Goal: Information Seeking & Learning: Learn about a topic

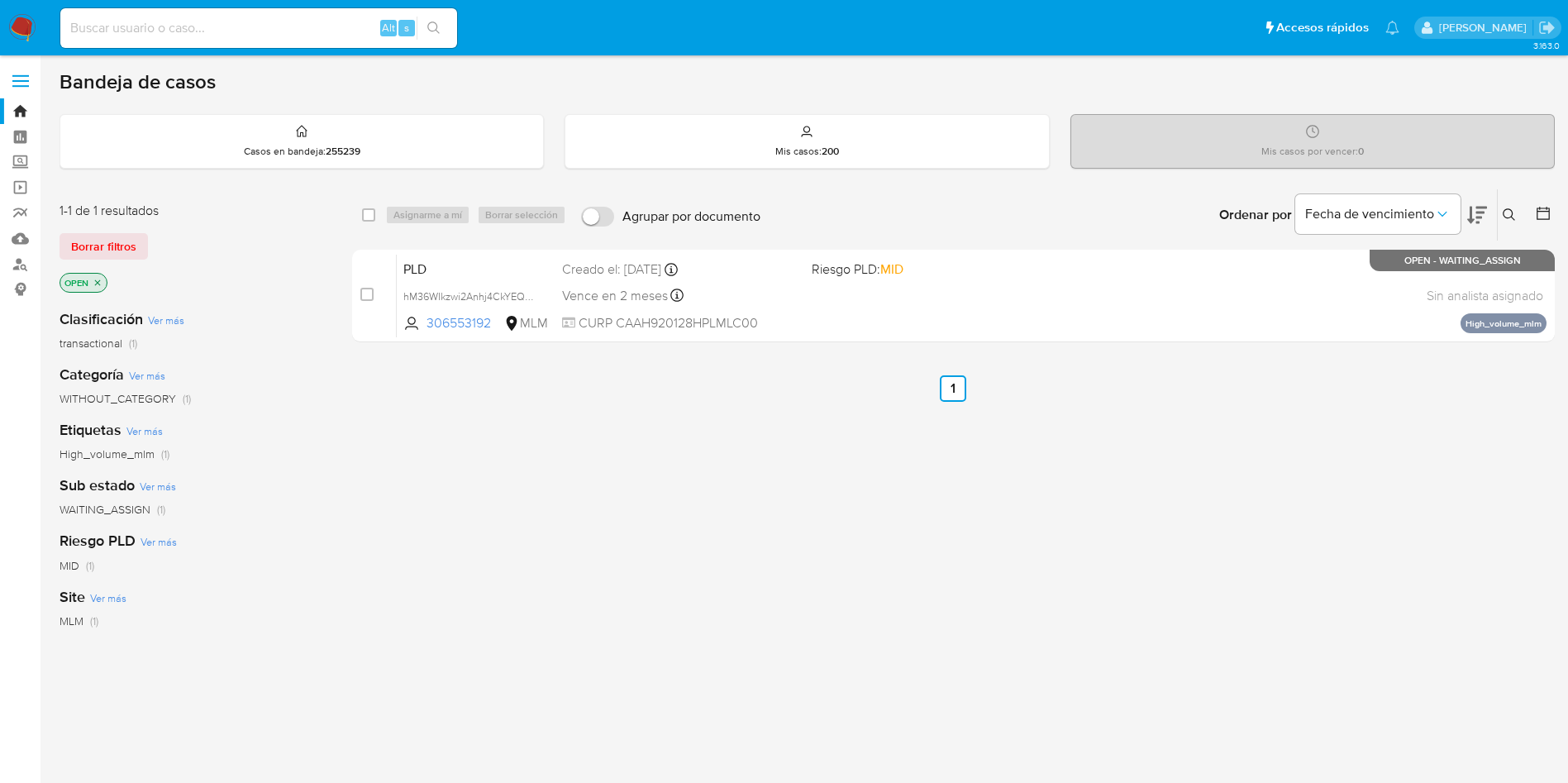
click at [711, 497] on div "select-all-cases-checkbox Asignarme a mí Borrar selección Agrupar por documento…" at bounding box center [954, 563] width 1203 height 749
click at [220, 36] on input at bounding box center [259, 28] width 397 height 21
paste input "546645948"
type input "546645948"
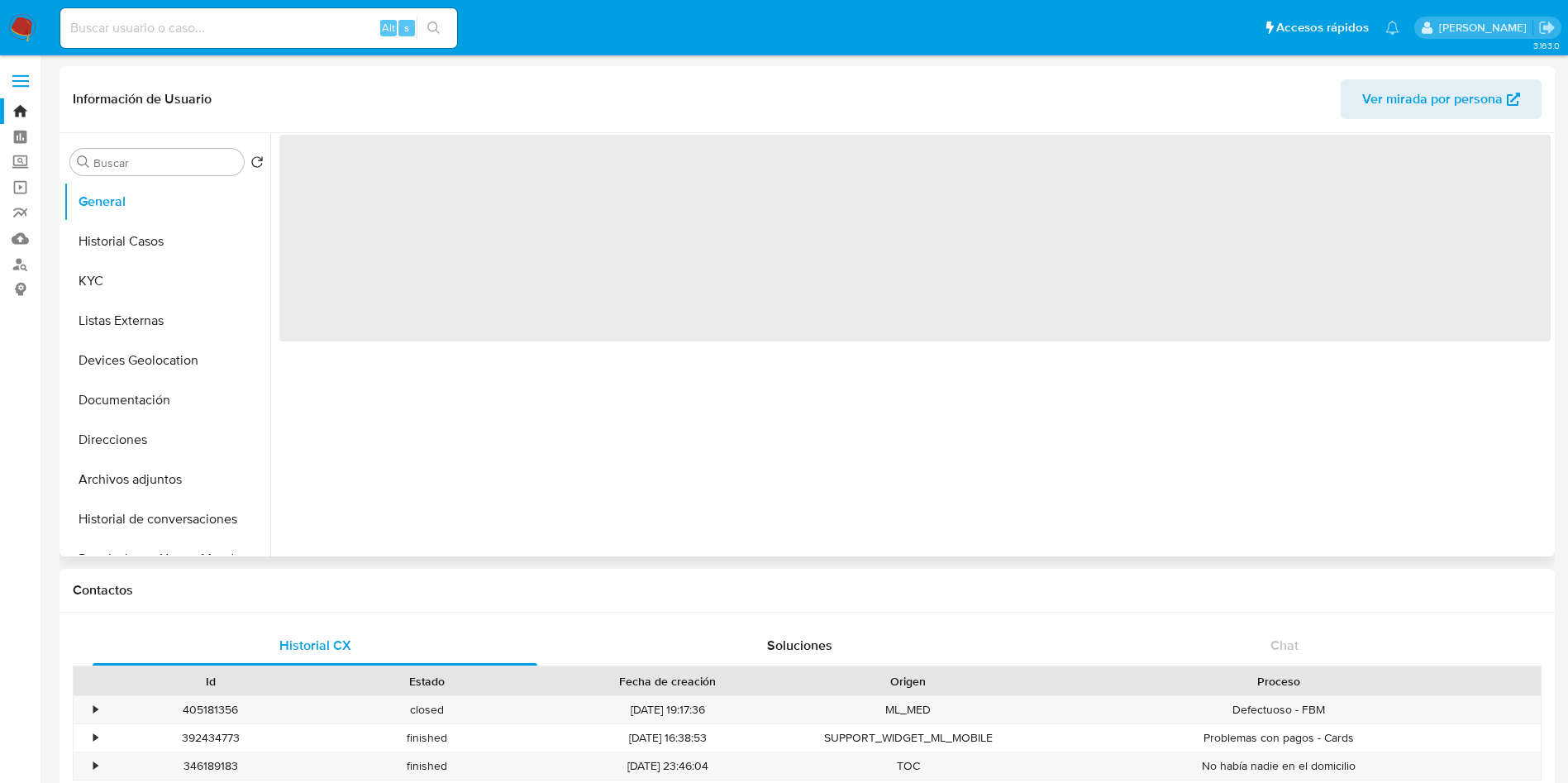
select select "10"
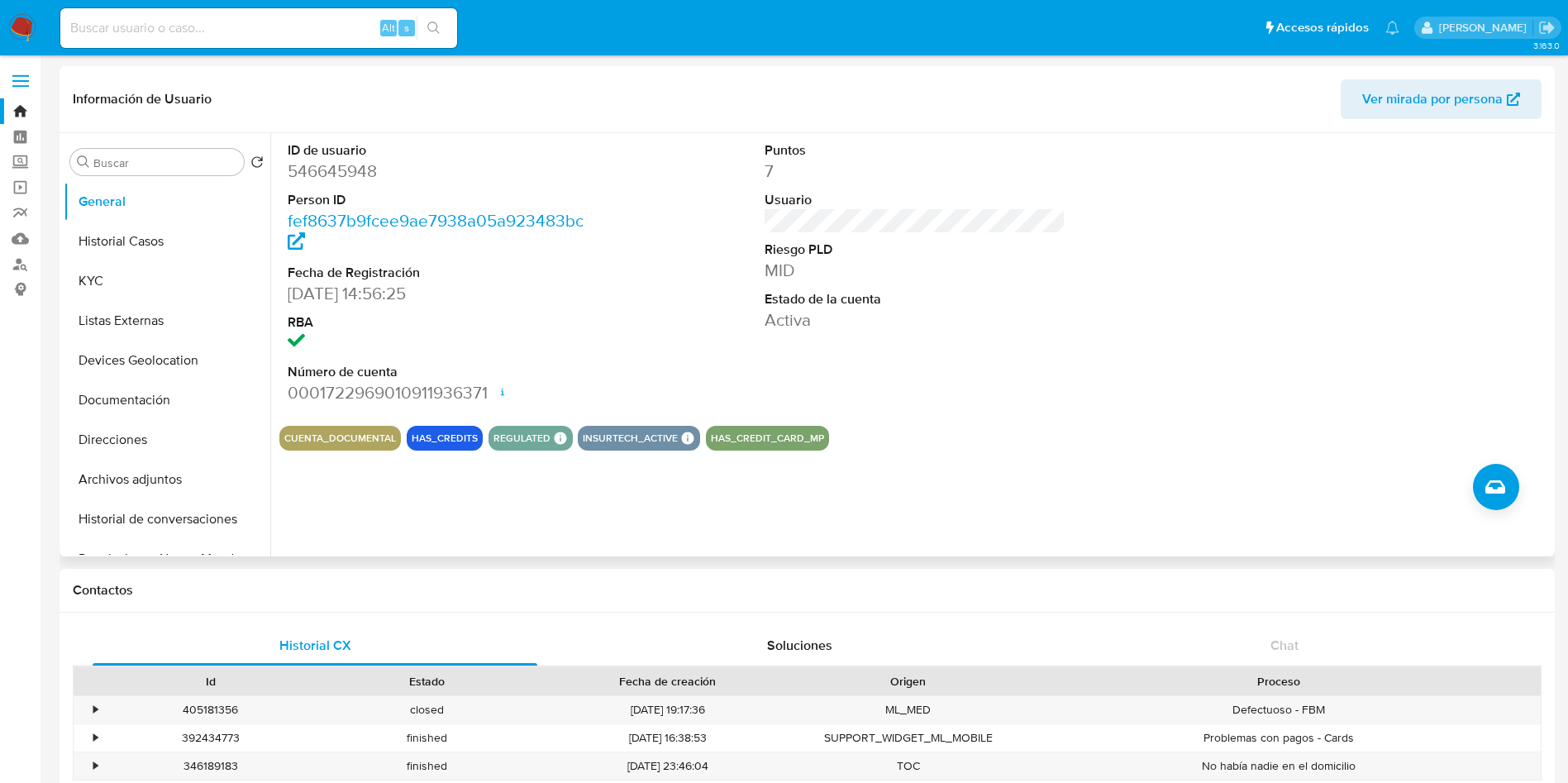
click at [1120, 413] on section "ID de usuario 546645948 Person ID fef8637b9fcee9ae7938a05a923483bc Fecha de Reg…" at bounding box center [915, 291] width 1271 height 318
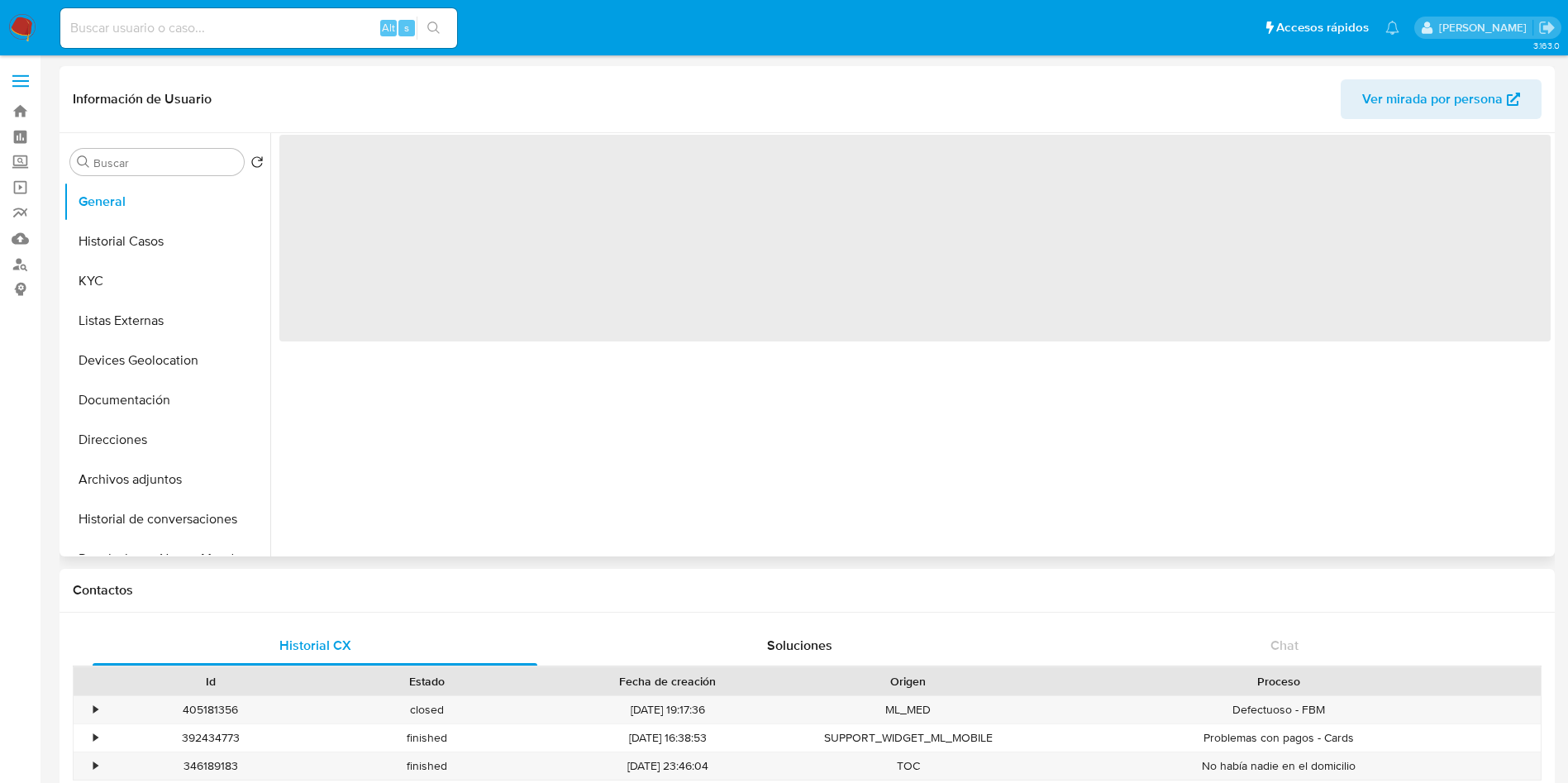
select select "10"
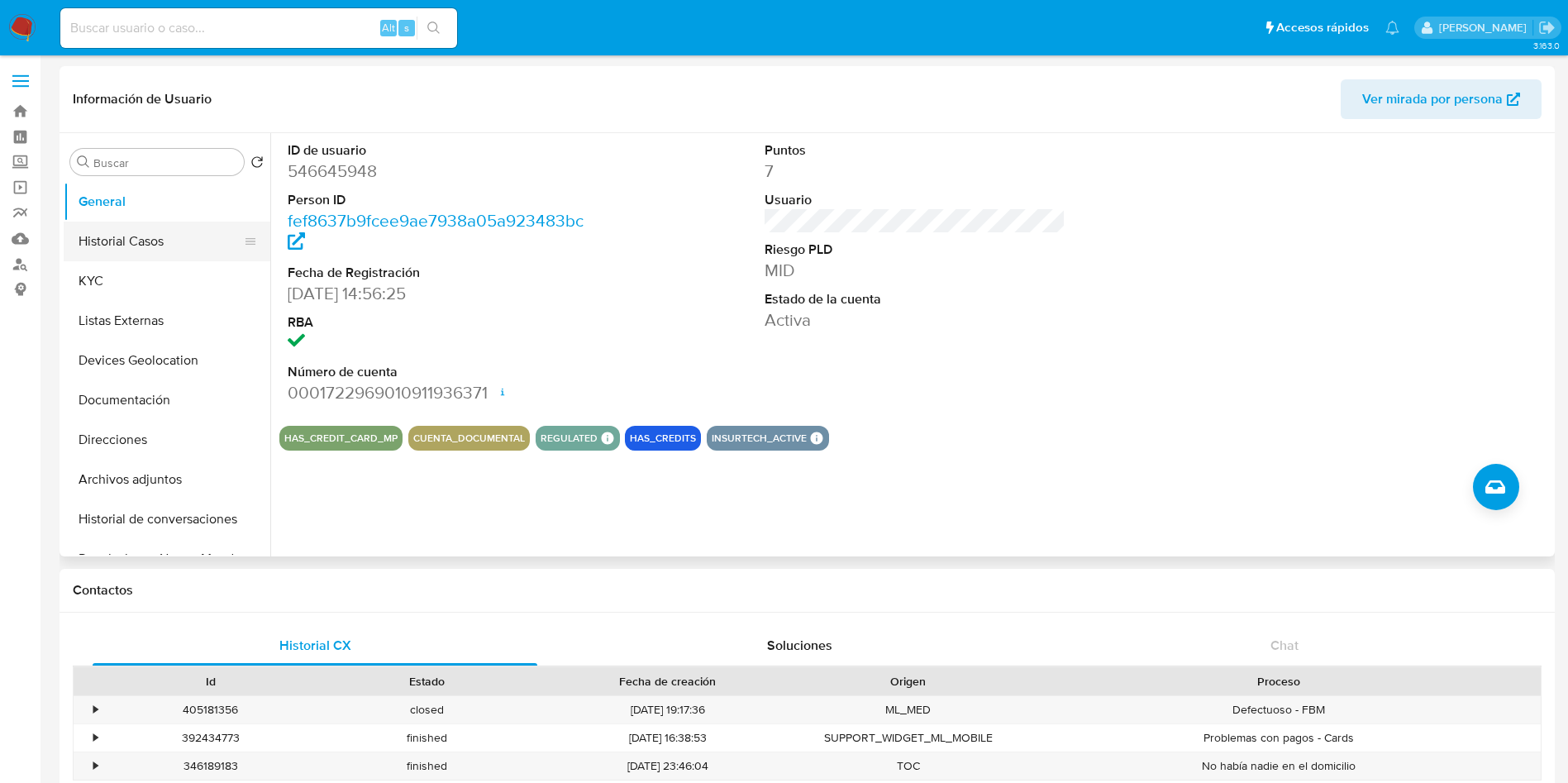
click at [168, 254] on button "Historial Casos" at bounding box center [160, 241] width 193 height 40
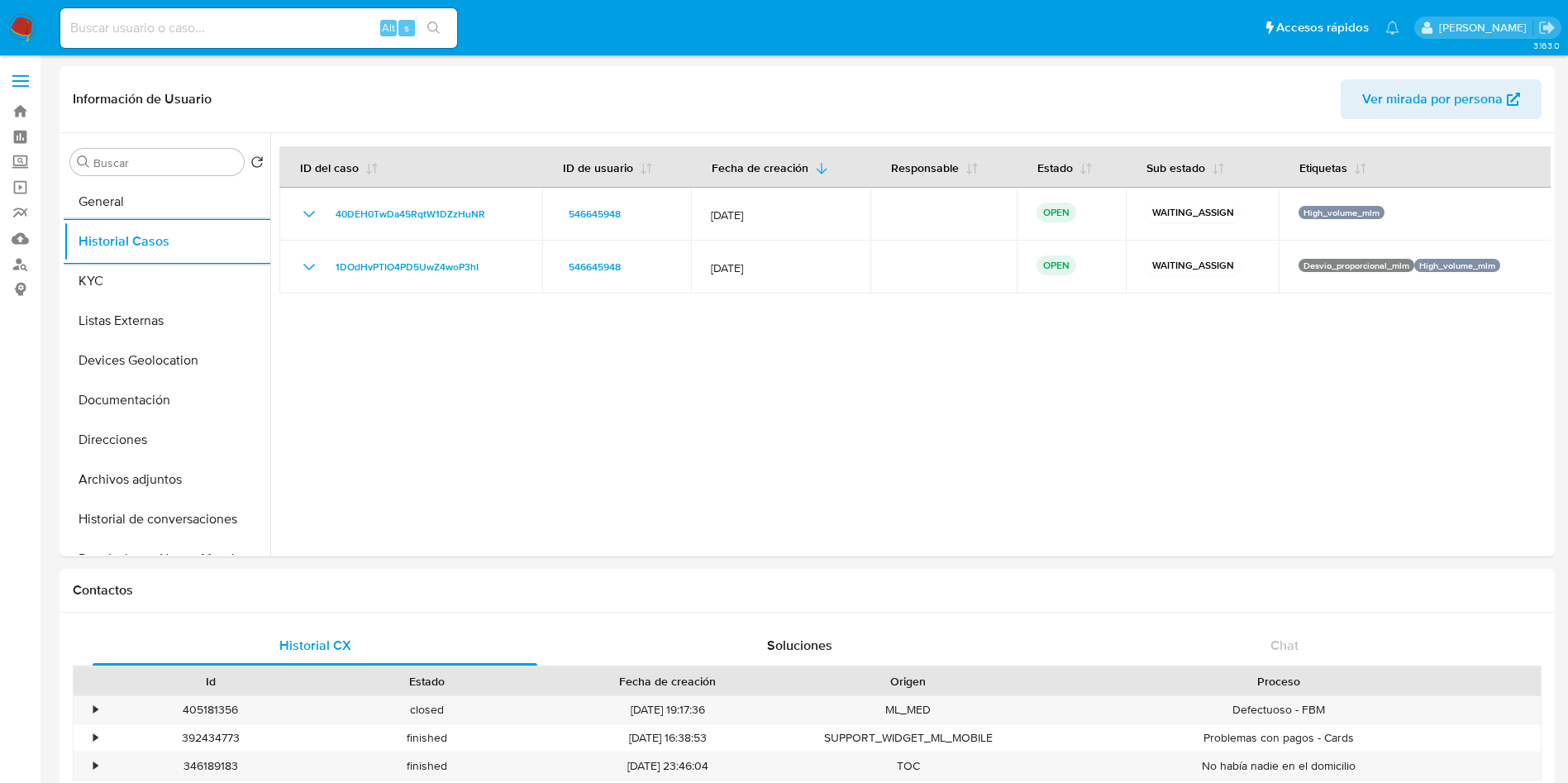
click at [833, 427] on div at bounding box center [910, 344] width 1281 height 423
click at [104, 281] on button "KYC" at bounding box center [160, 281] width 193 height 40
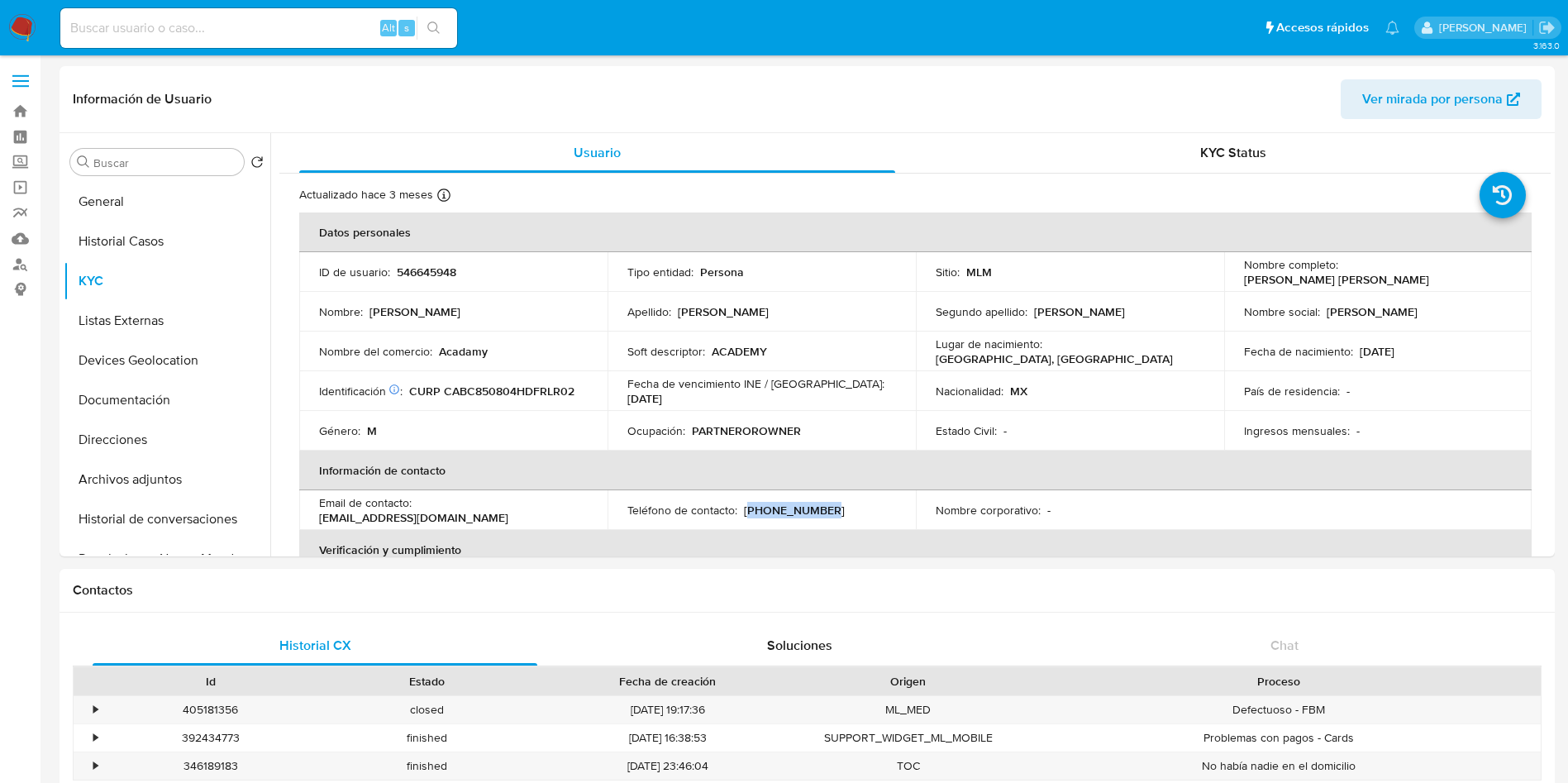
drag, startPoint x: 794, startPoint y: 511, endPoint x: 745, endPoint y: 510, distance: 49.0
click at [745, 510] on div "Teléfono de contacto : [PHONE_NUMBER]" at bounding box center [762, 510] width 269 height 15
copy p "222) 7087710"
drag, startPoint x: 568, startPoint y: 505, endPoint x: 419, endPoint y: 508, distance: 149.0
click at [419, 508] on div "Email de contacto : [EMAIL_ADDRESS][DOMAIN_NAME]" at bounding box center [453, 510] width 269 height 29
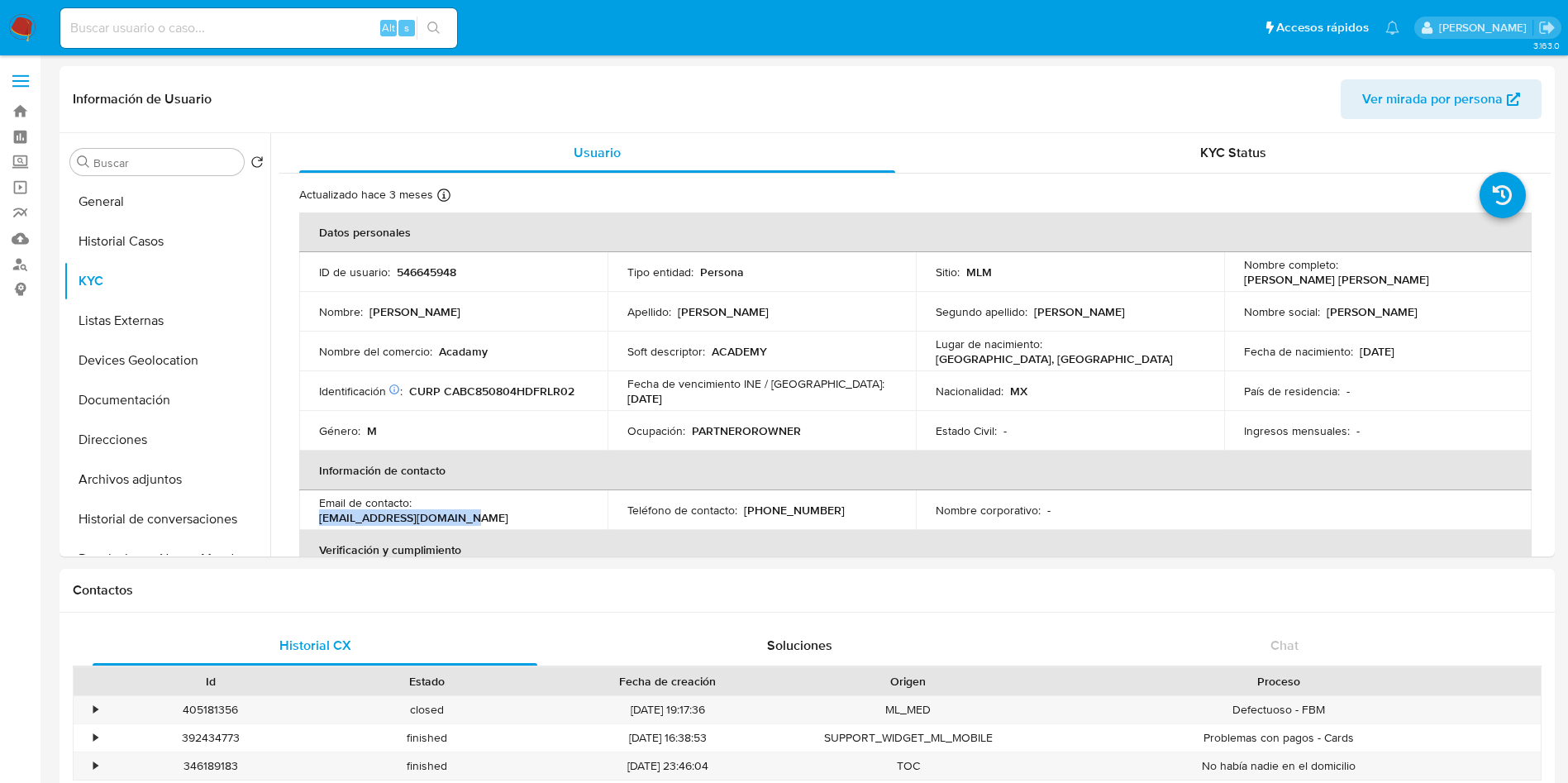
copy p "[EMAIL_ADDRESS][DOMAIN_NAME]"
click at [1182, 487] on th "Información de contacto" at bounding box center [916, 470] width 1233 height 40
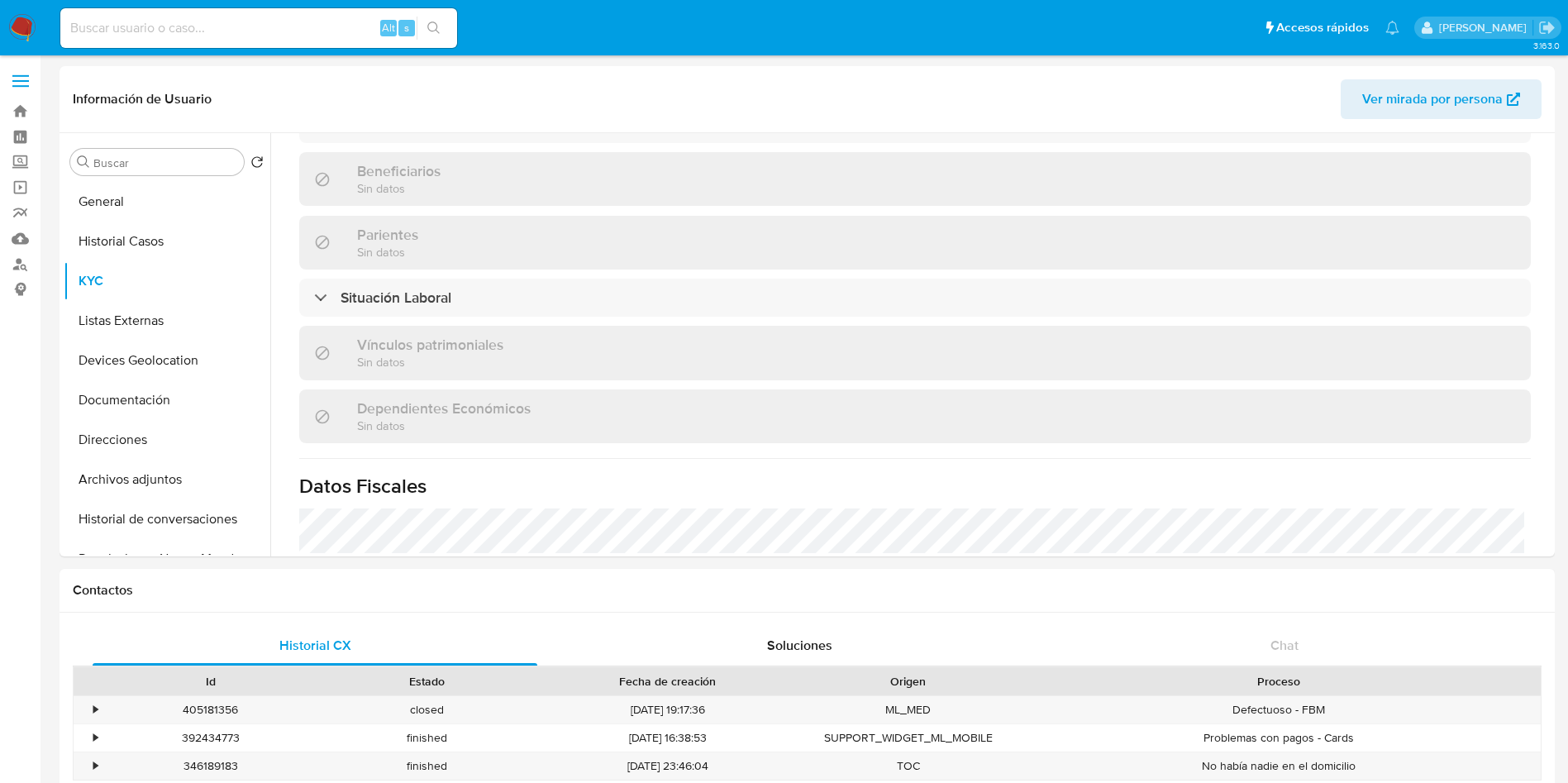
scroll to position [805, 0]
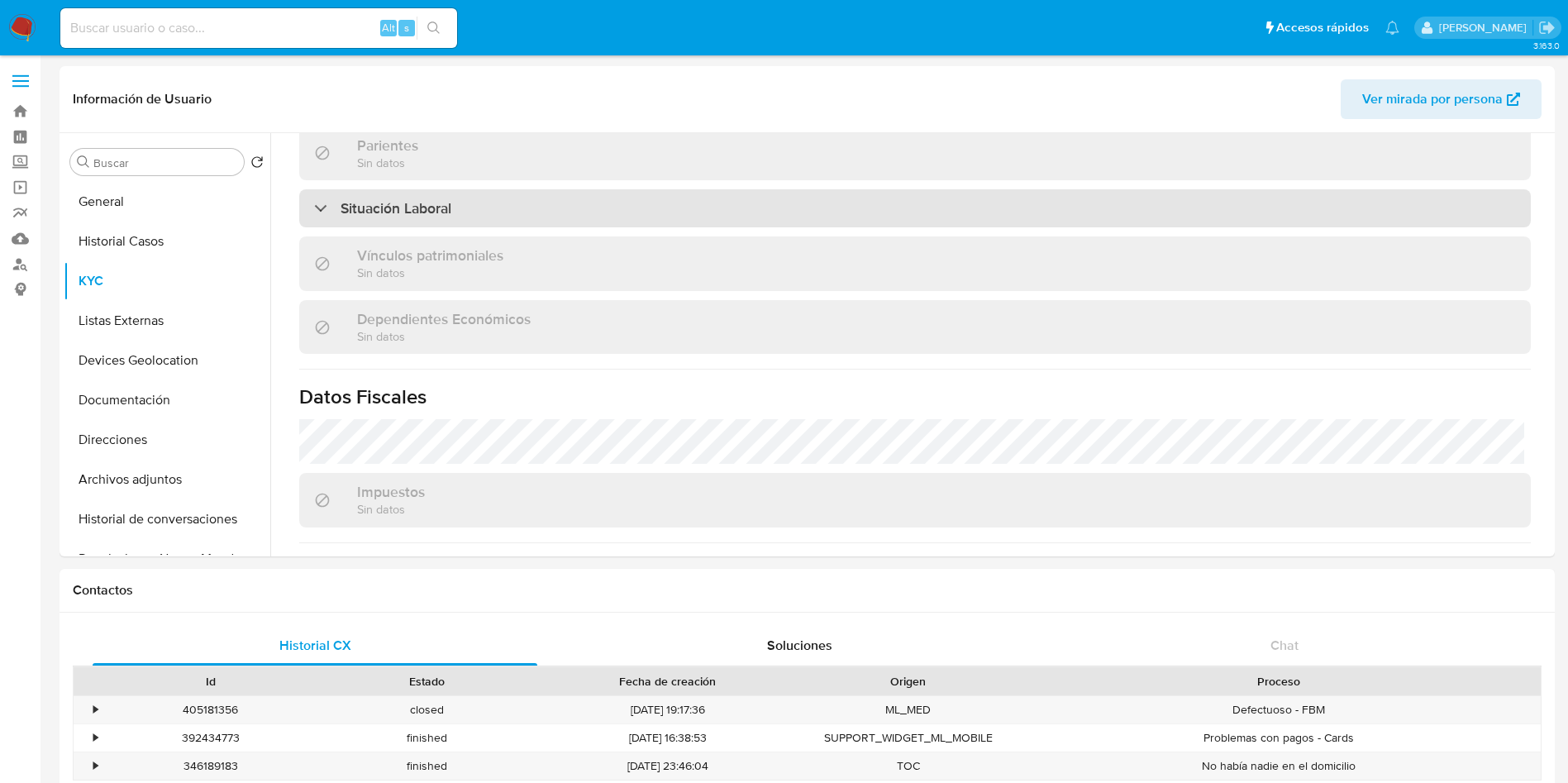
click at [667, 214] on div "Situación Laboral" at bounding box center [915, 208] width 1232 height 38
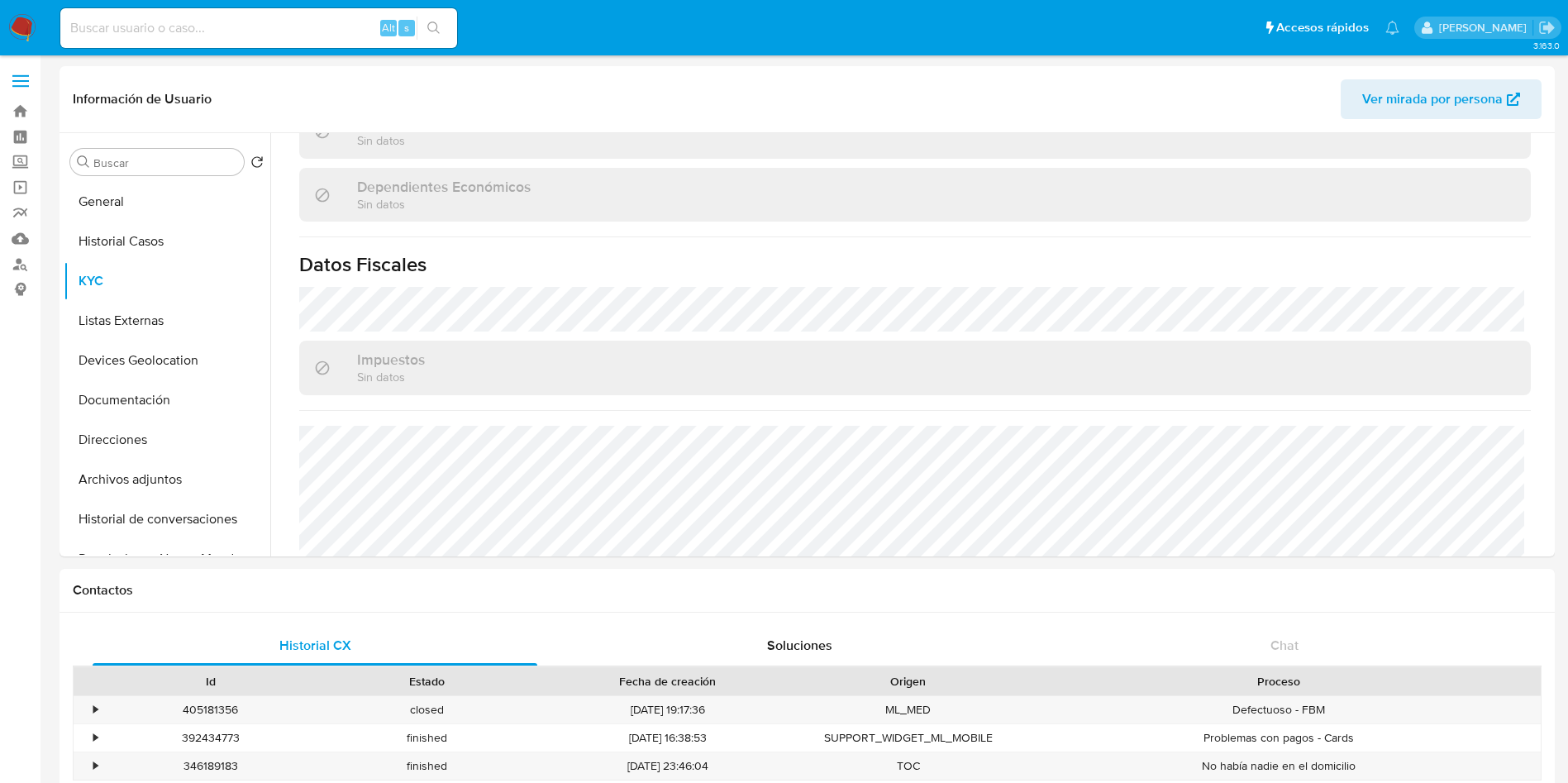
scroll to position [1246, 0]
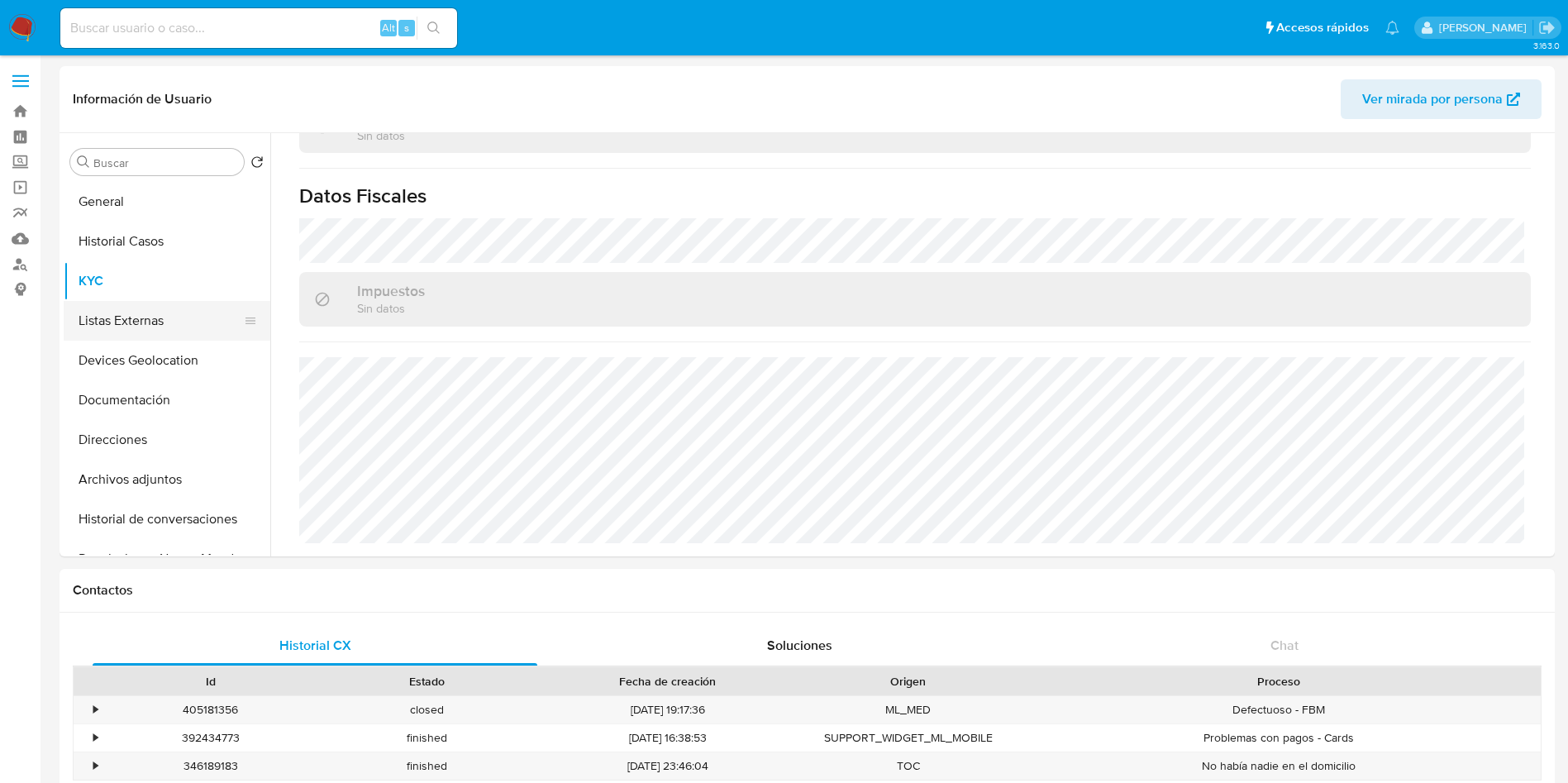
click at [142, 316] on button "Listas Externas" at bounding box center [160, 321] width 193 height 40
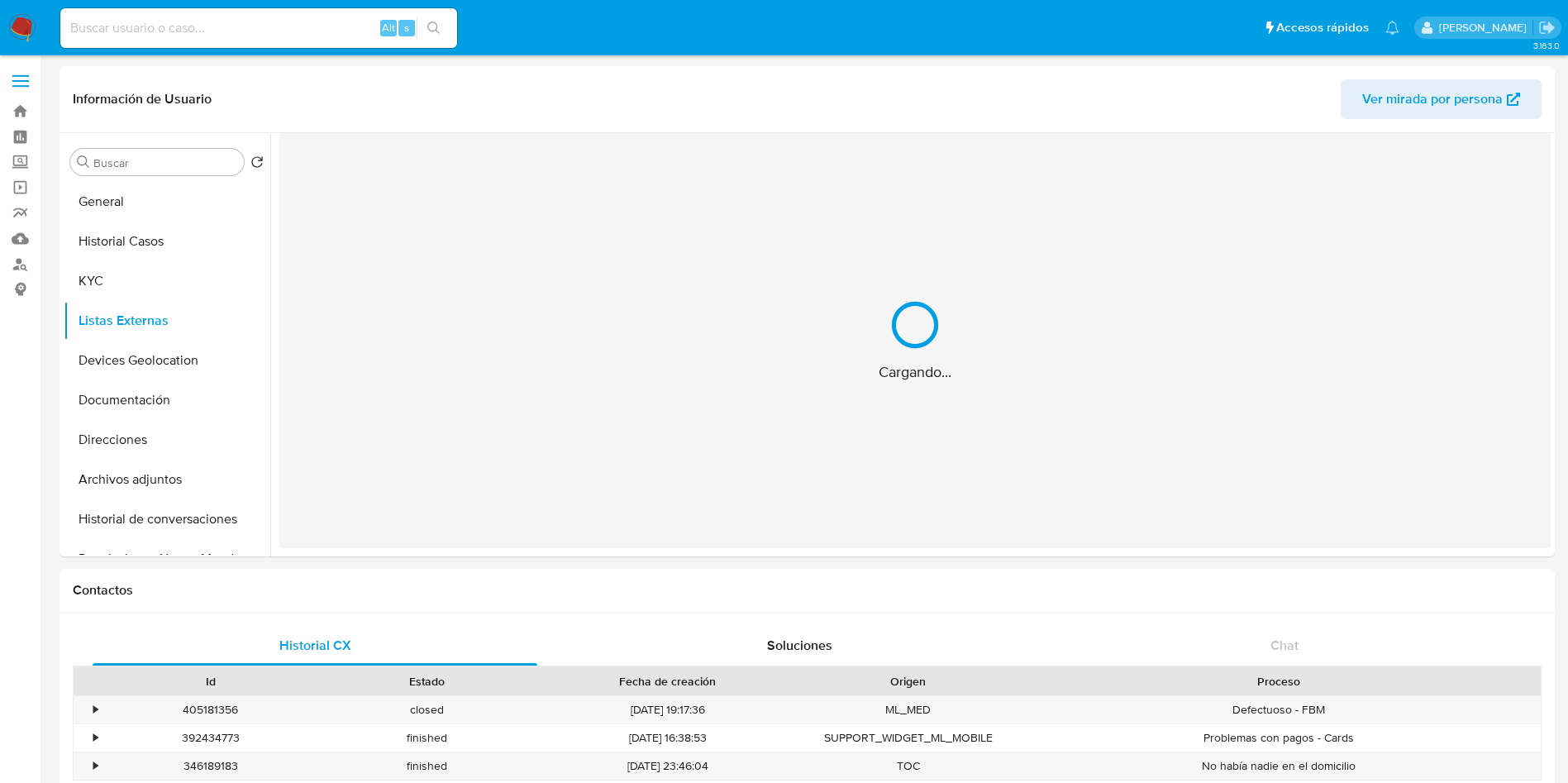
scroll to position [0, 0]
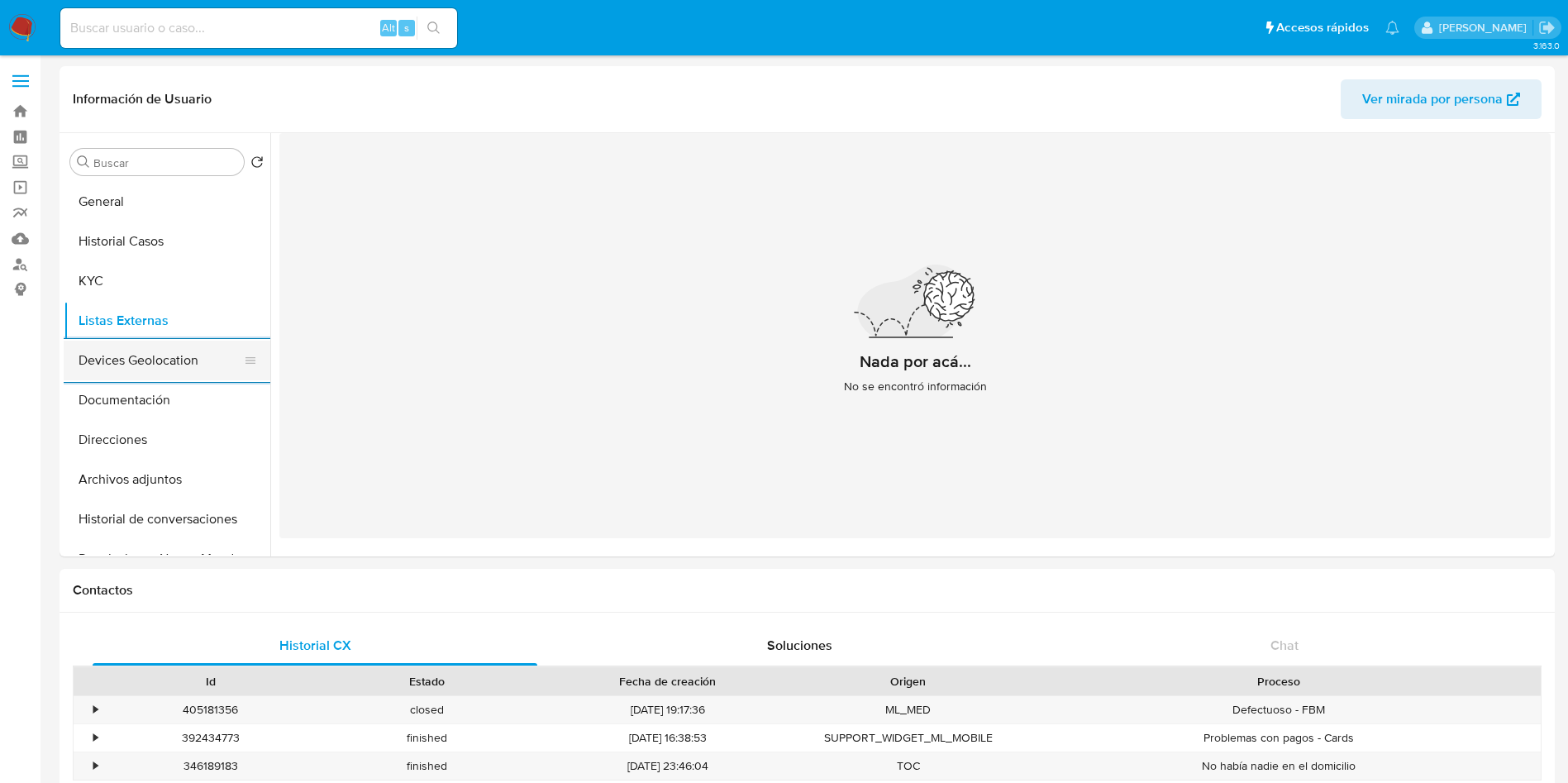
click at [124, 357] on button "Devices Geolocation" at bounding box center [160, 360] width 193 height 40
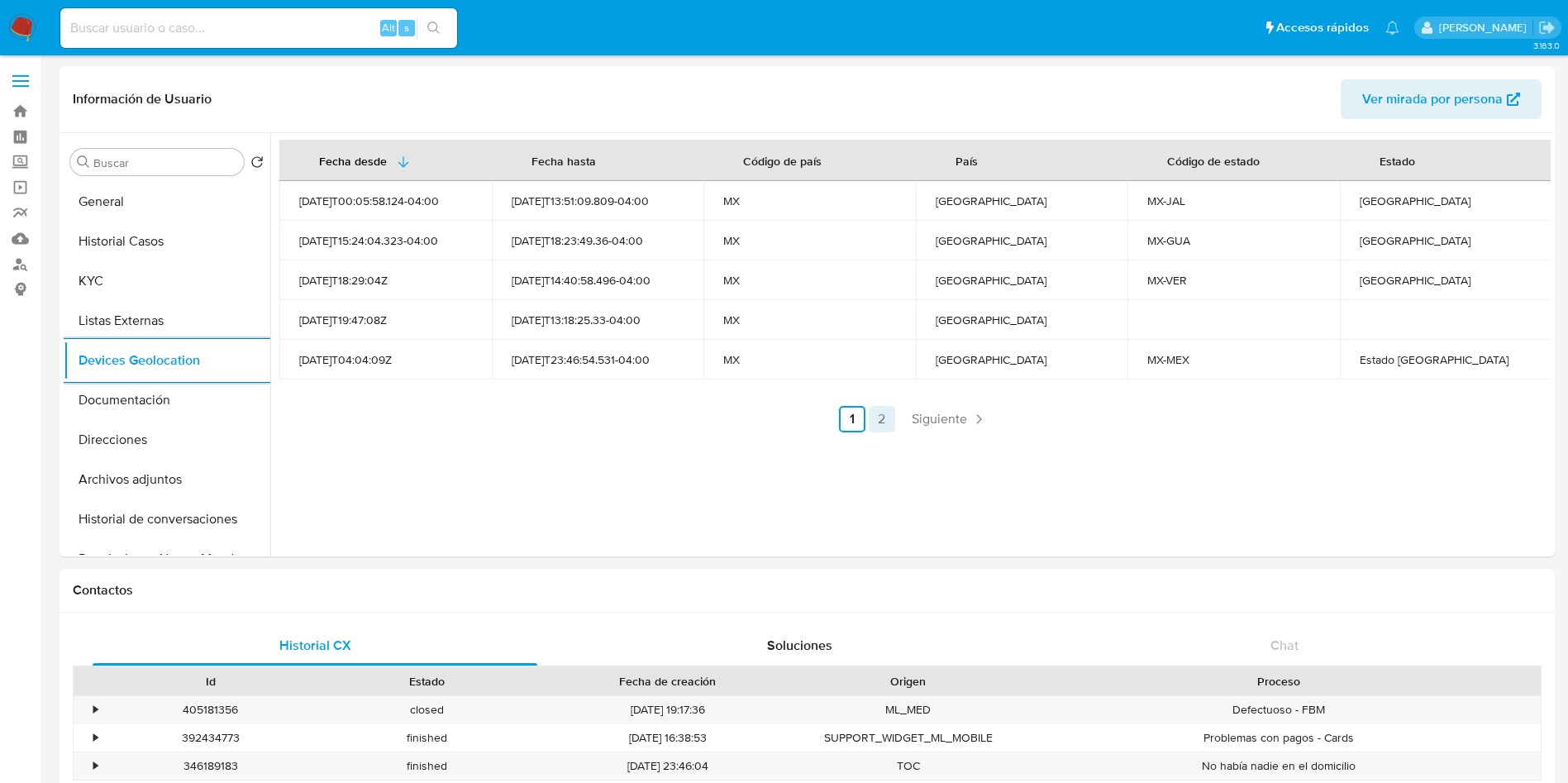
click at [881, 420] on link "2" at bounding box center [882, 419] width 27 height 27
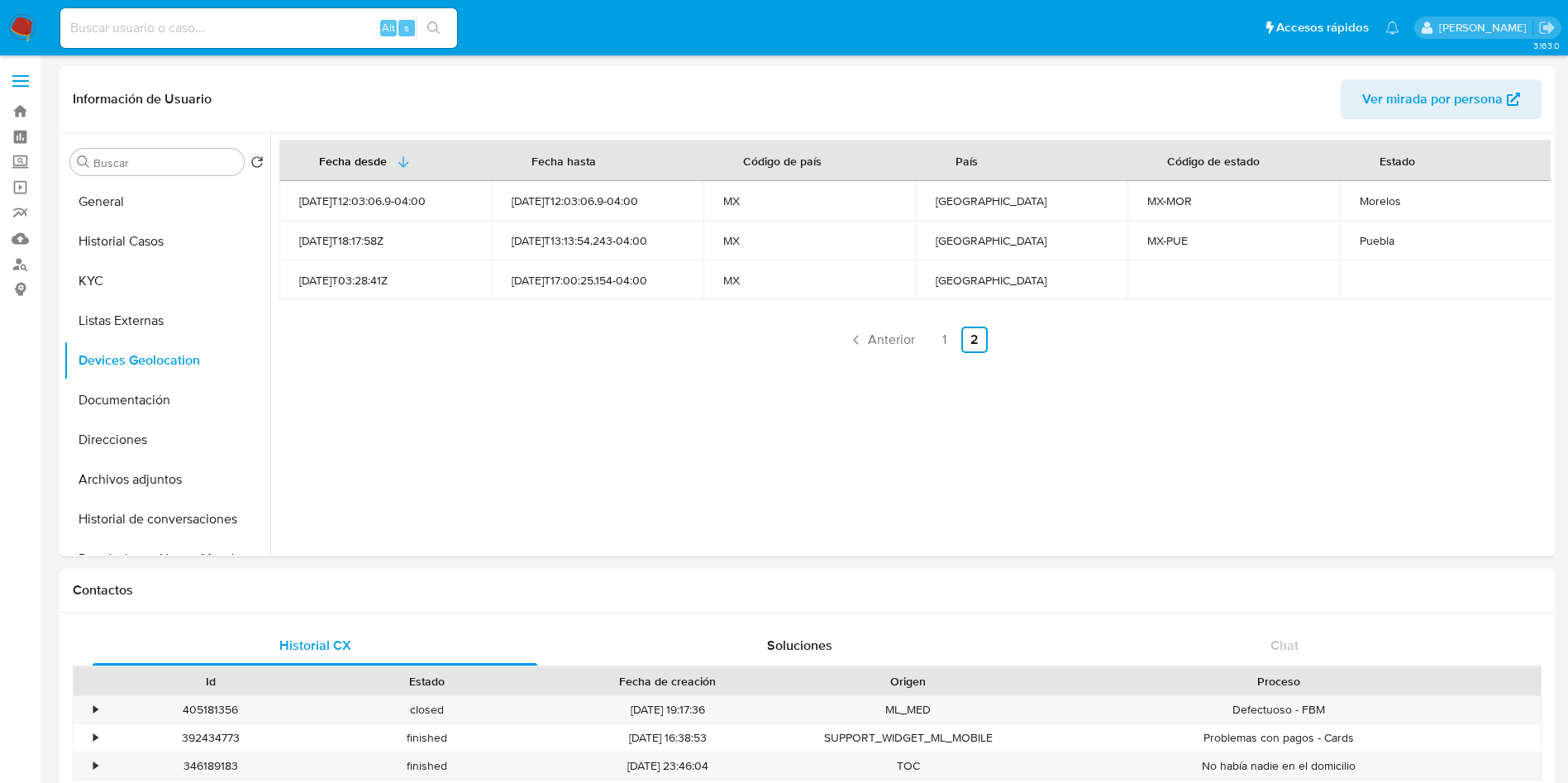
click at [1399, 340] on ul "Anterior 1 2 Siguiente" at bounding box center [915, 339] width 1271 height 27
click at [1368, 238] on div "Puebla" at bounding box center [1446, 240] width 173 height 15
copy div "Puebla"
click at [1378, 193] on div "Morelos" at bounding box center [1446, 201] width 173 height 15
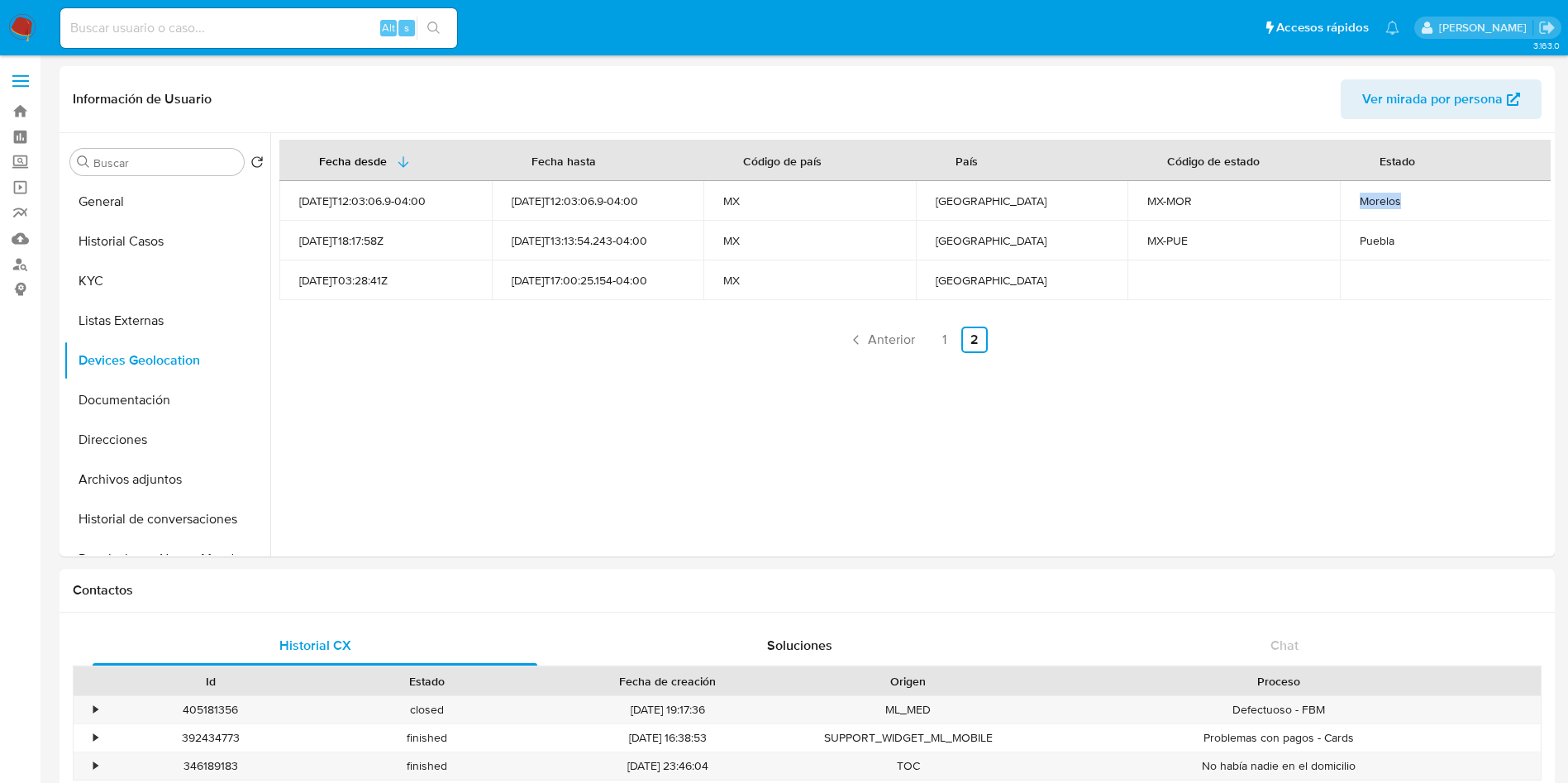
click at [1378, 193] on div "Morelos" at bounding box center [1446, 201] width 173 height 15
copy div "Morelos"
click at [941, 326] on link "1" at bounding box center [944, 339] width 27 height 27
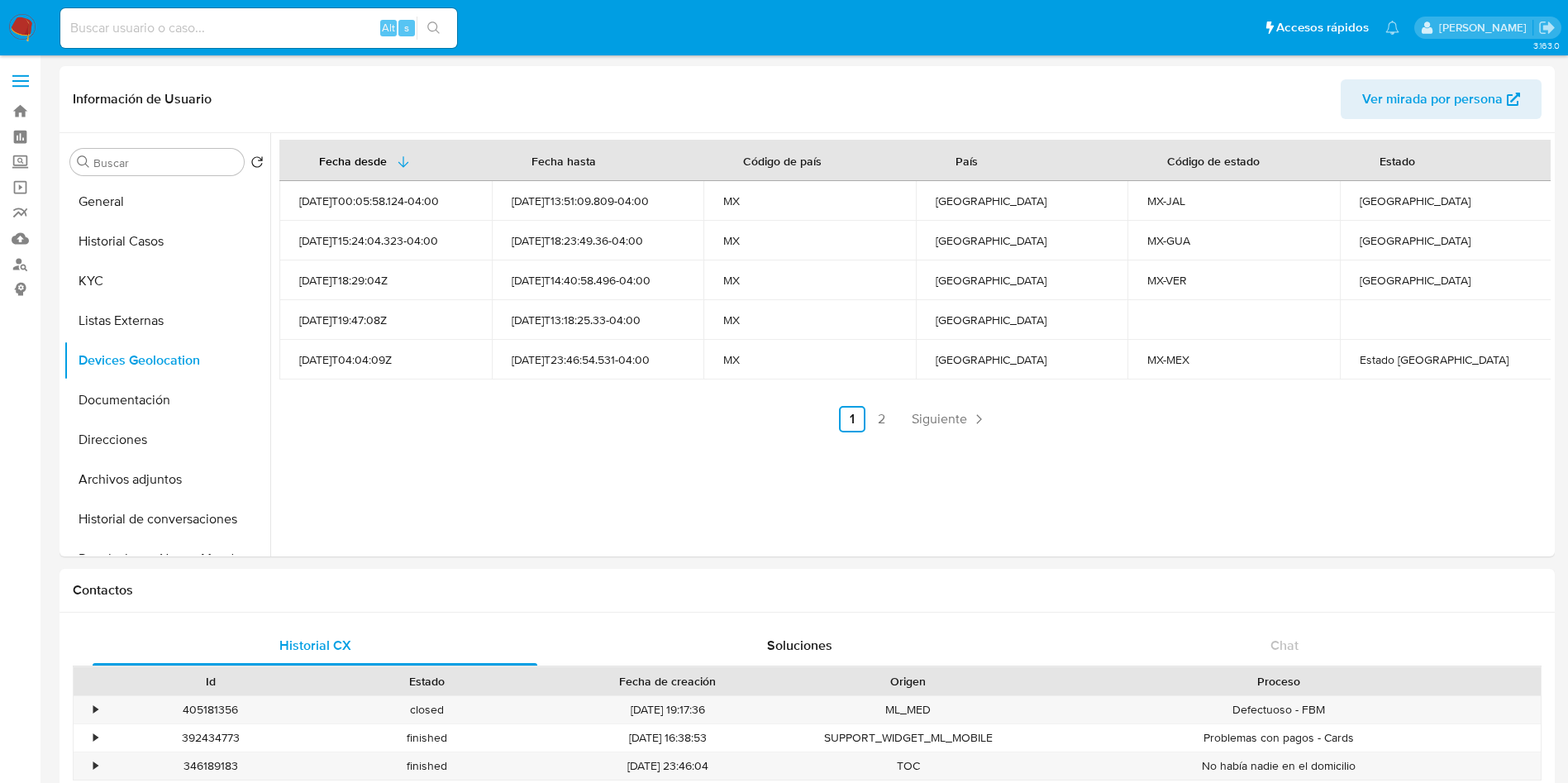
click at [1363, 284] on div "[GEOGRAPHIC_DATA]" at bounding box center [1446, 280] width 173 height 15
copy div "[GEOGRAPHIC_DATA]"
click at [1387, 245] on div "[GEOGRAPHIC_DATA]" at bounding box center [1446, 240] width 173 height 15
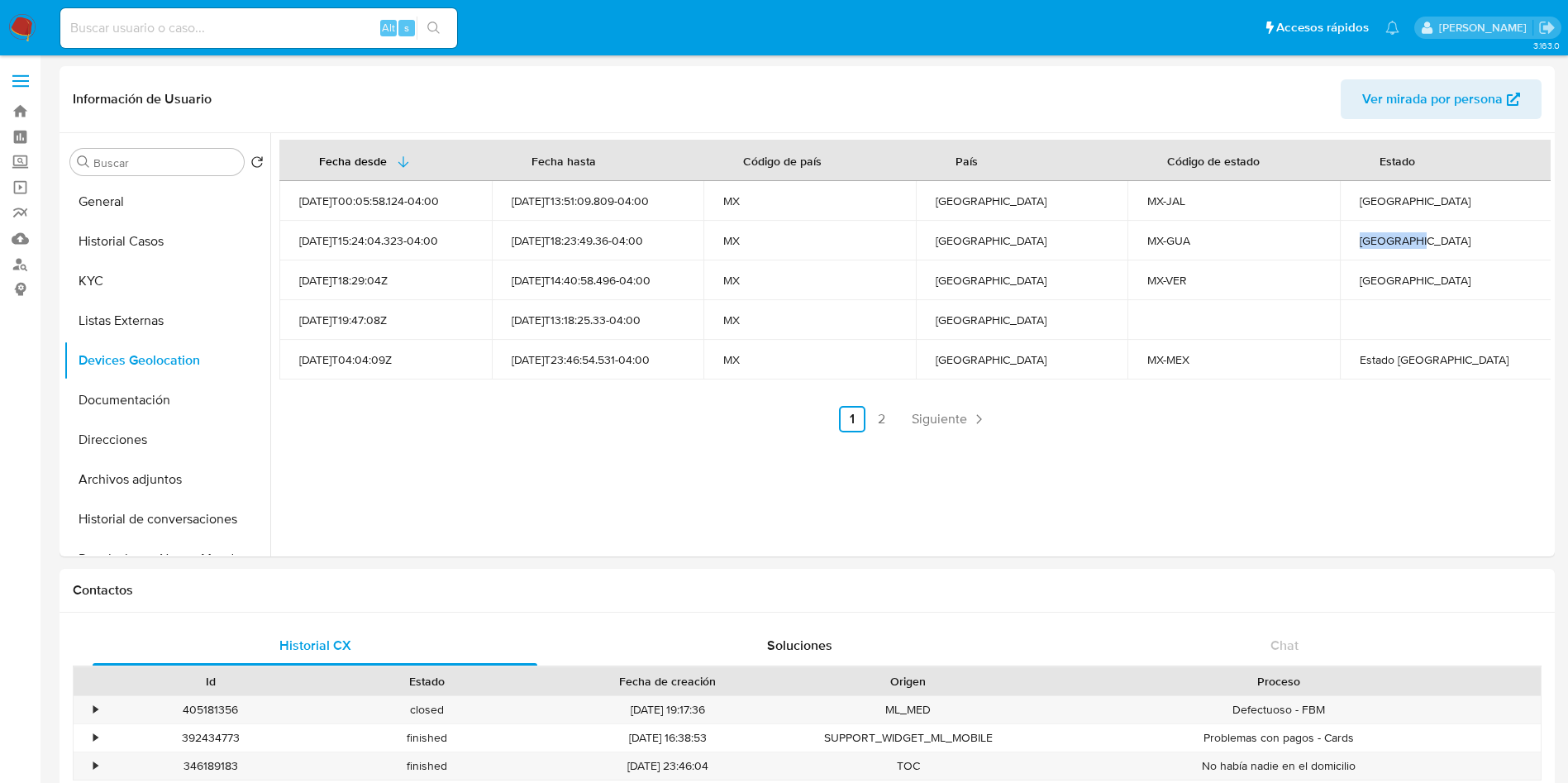
copy div "[GEOGRAPHIC_DATA]"
click at [1375, 204] on div "[GEOGRAPHIC_DATA]" at bounding box center [1446, 201] width 173 height 15
copy div "[GEOGRAPHIC_DATA]"
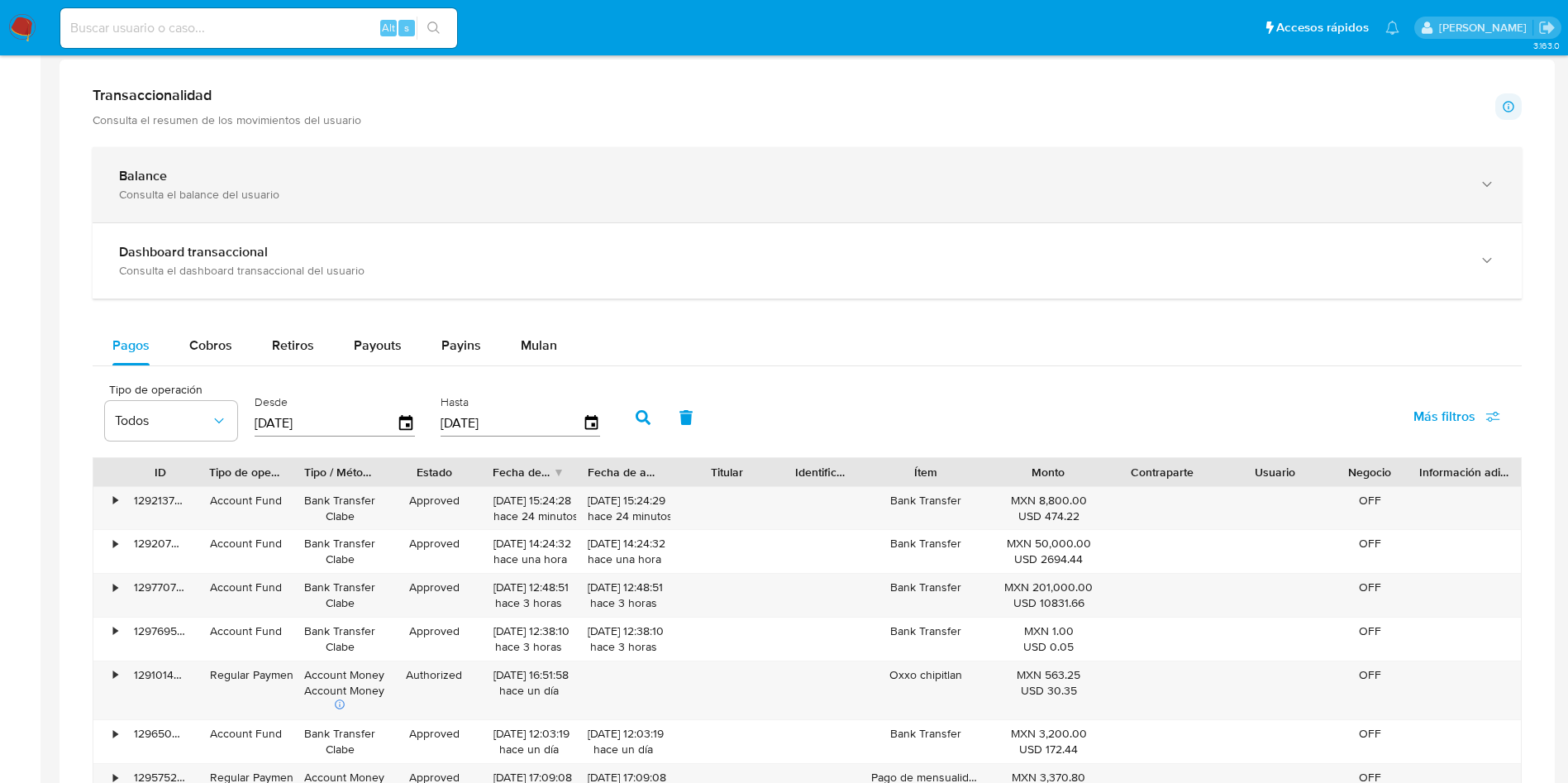
scroll to position [620, 0]
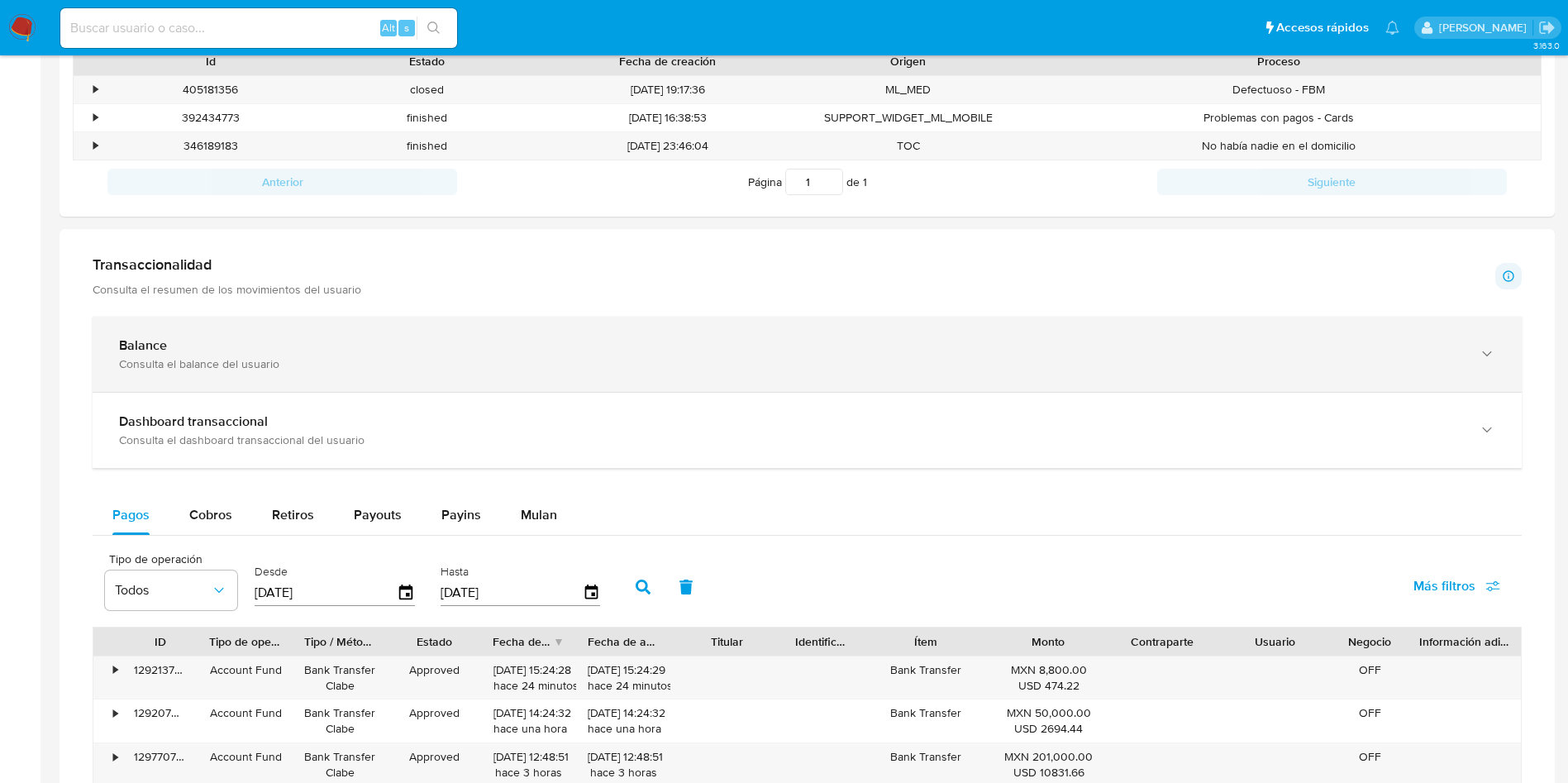
click at [334, 347] on div "Balance" at bounding box center [790, 345] width 1343 height 17
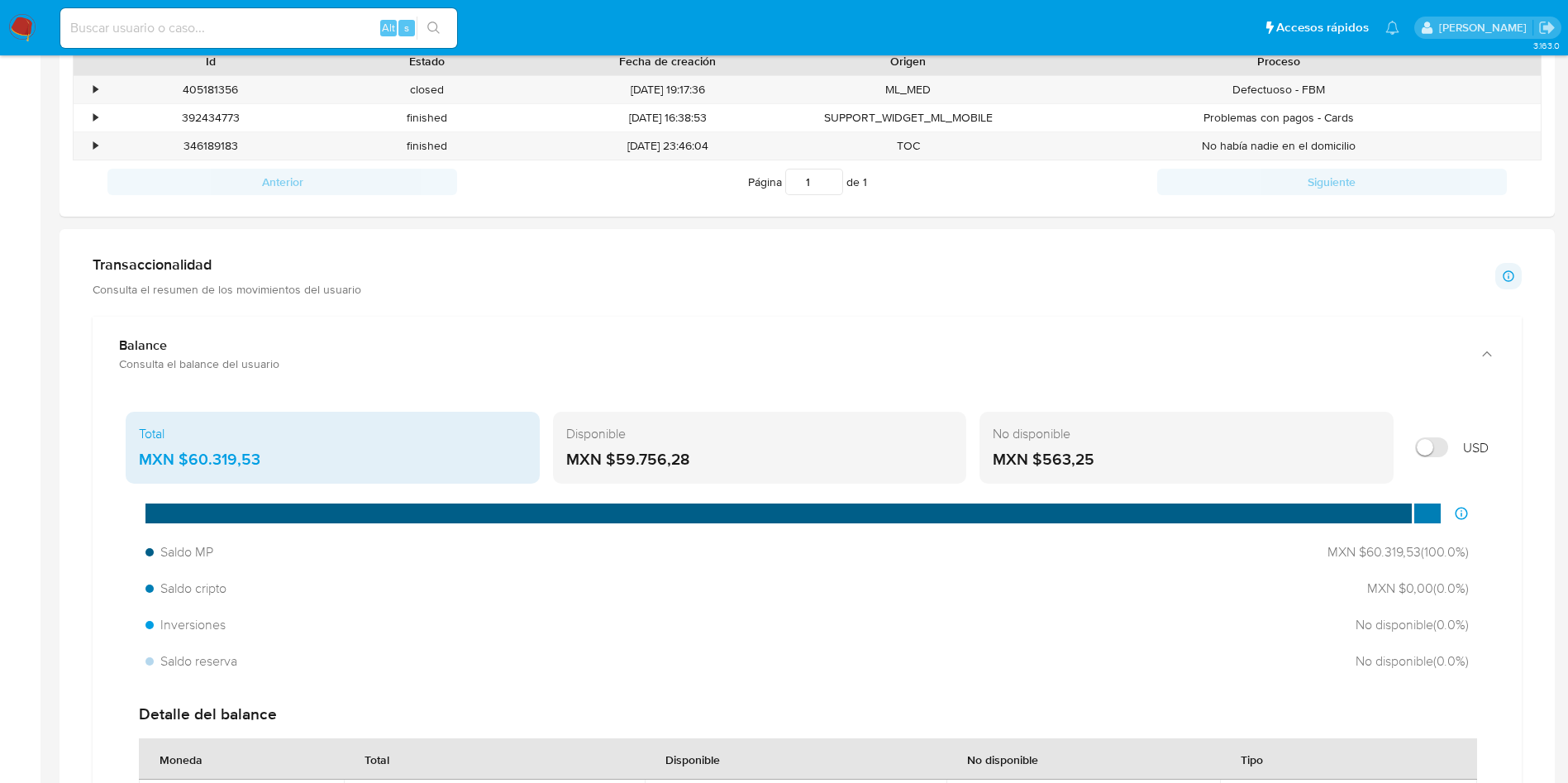
drag, startPoint x: 297, startPoint y: 462, endPoint x: 187, endPoint y: 457, distance: 110.1
click at [187, 457] on div "MXN $60.319,53" at bounding box center [333, 459] width 388 height 21
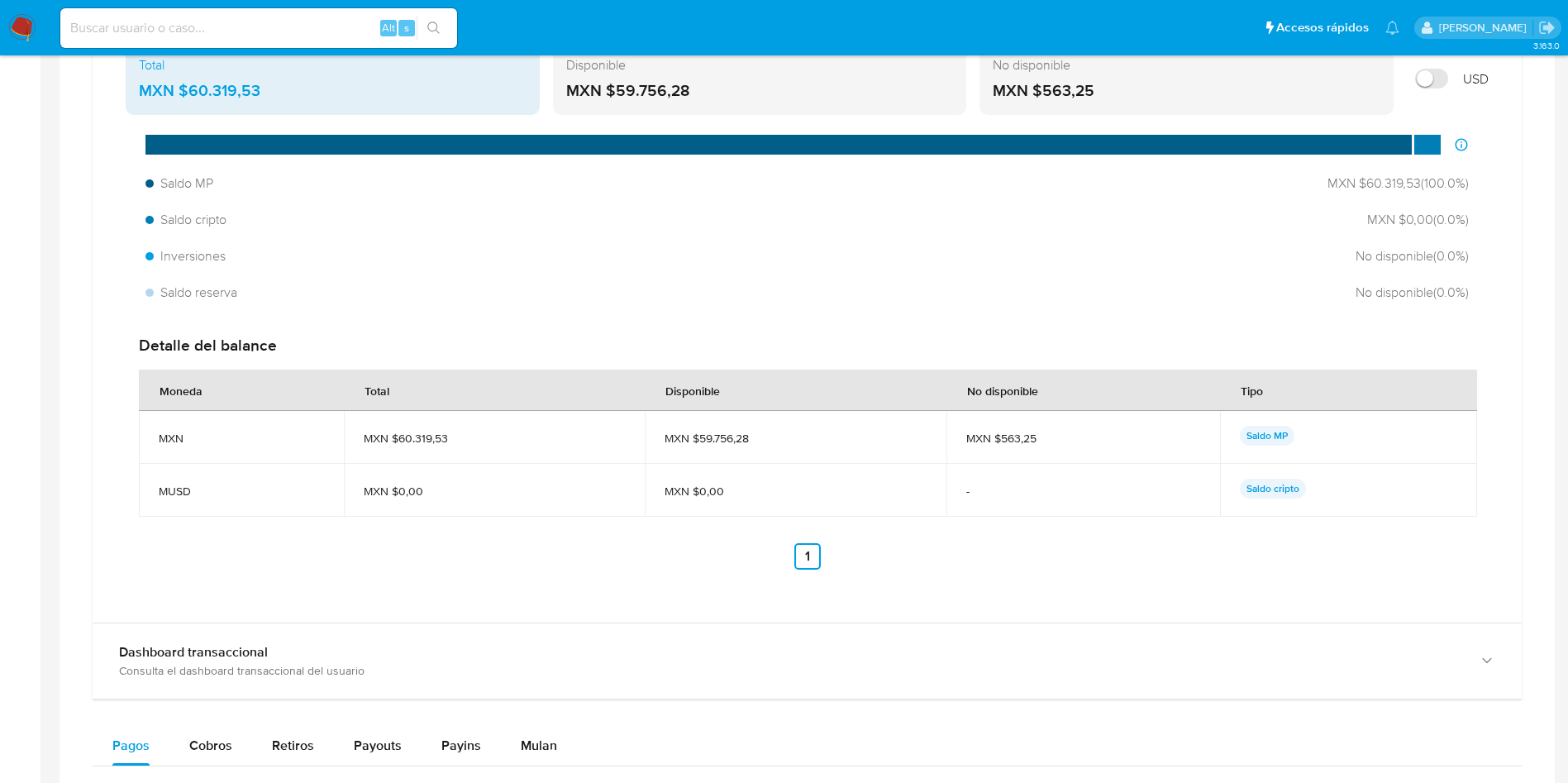
scroll to position [992, 0]
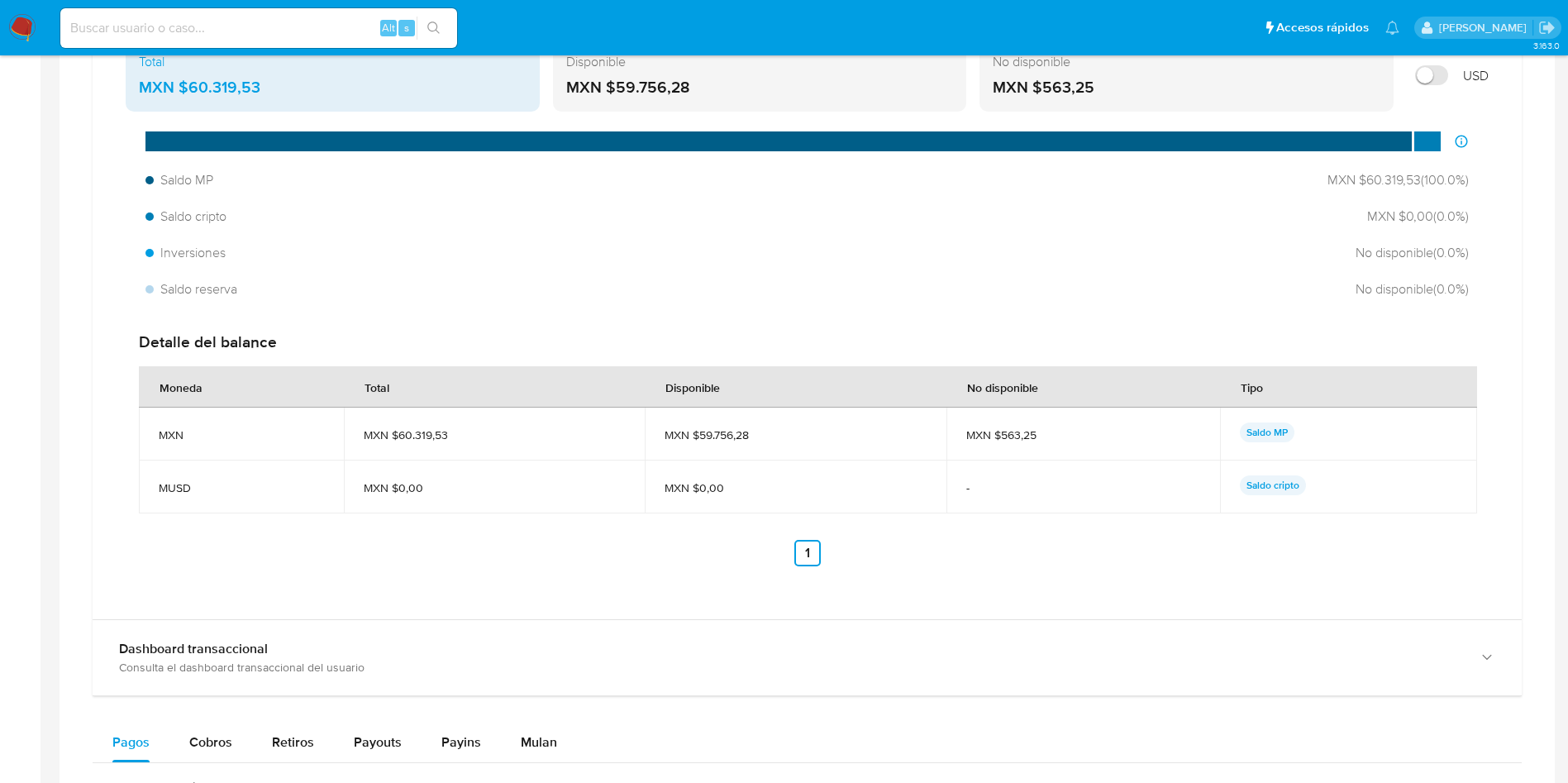
click at [931, 577] on div "Detalle del balance Moneda Total Disponible No disponible Tipo MXN MXN $60.319,…" at bounding box center [807, 450] width 1363 height 262
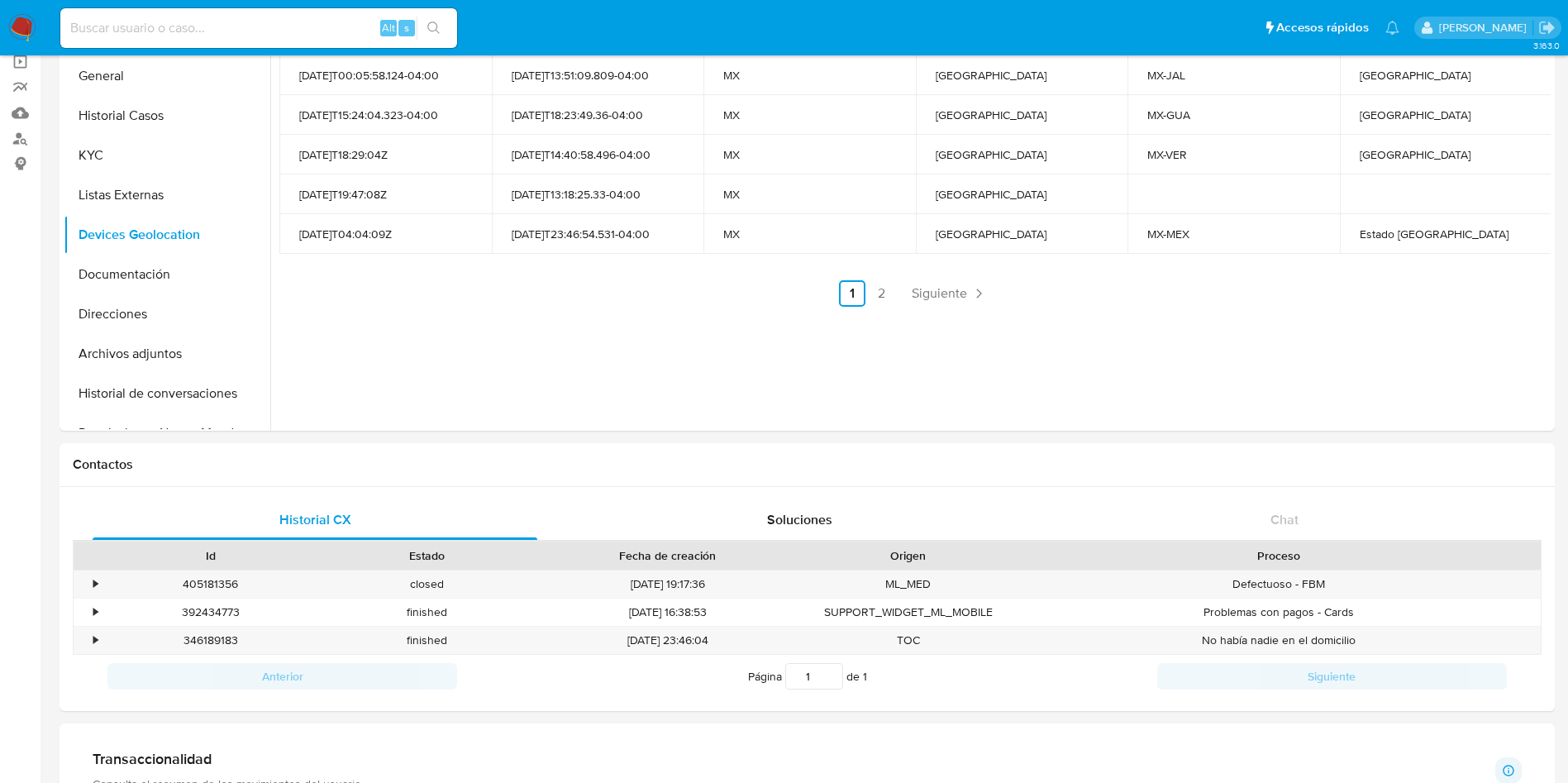
scroll to position [0, 0]
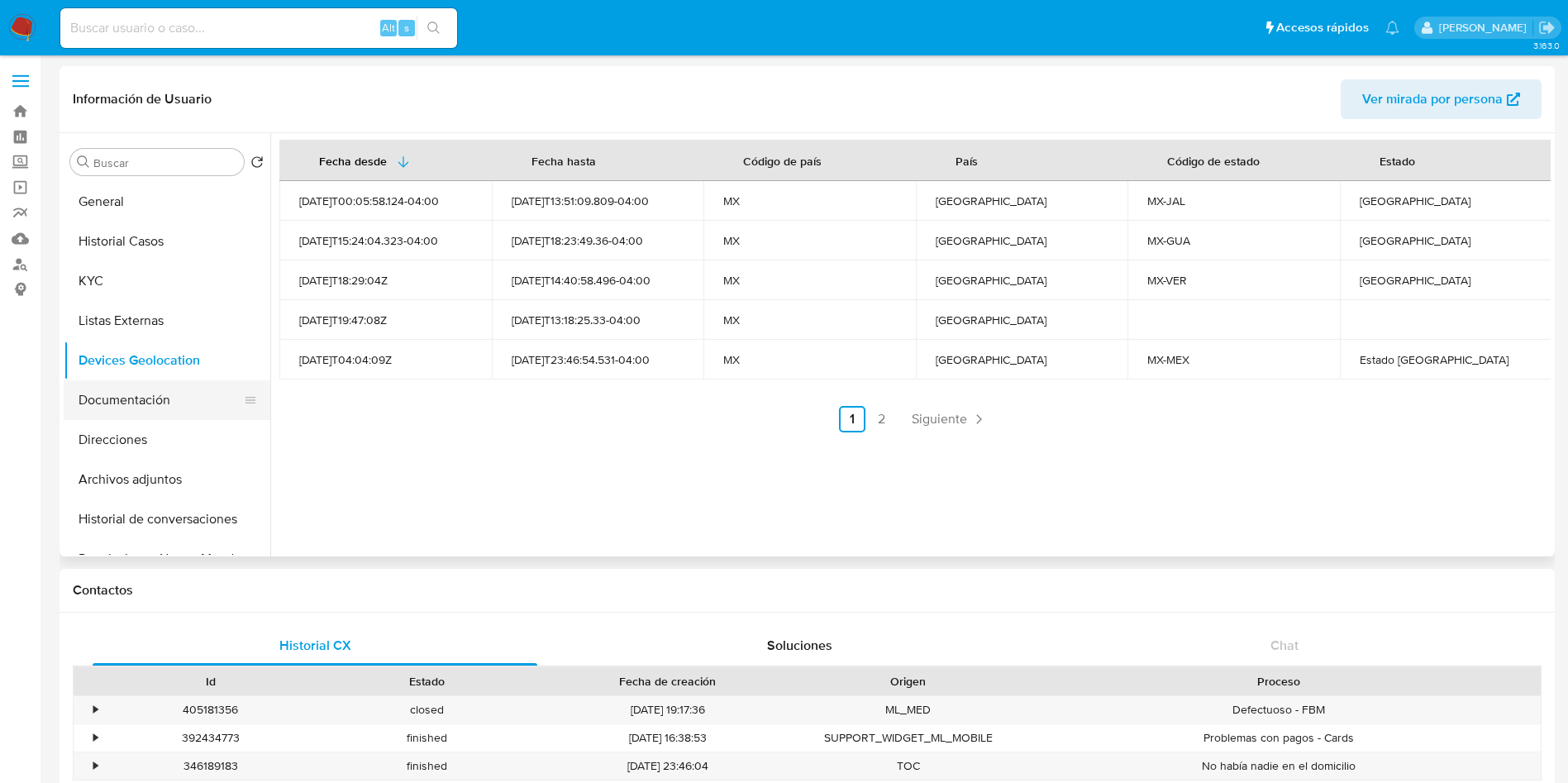
click at [112, 383] on button "Documentación" at bounding box center [160, 400] width 193 height 40
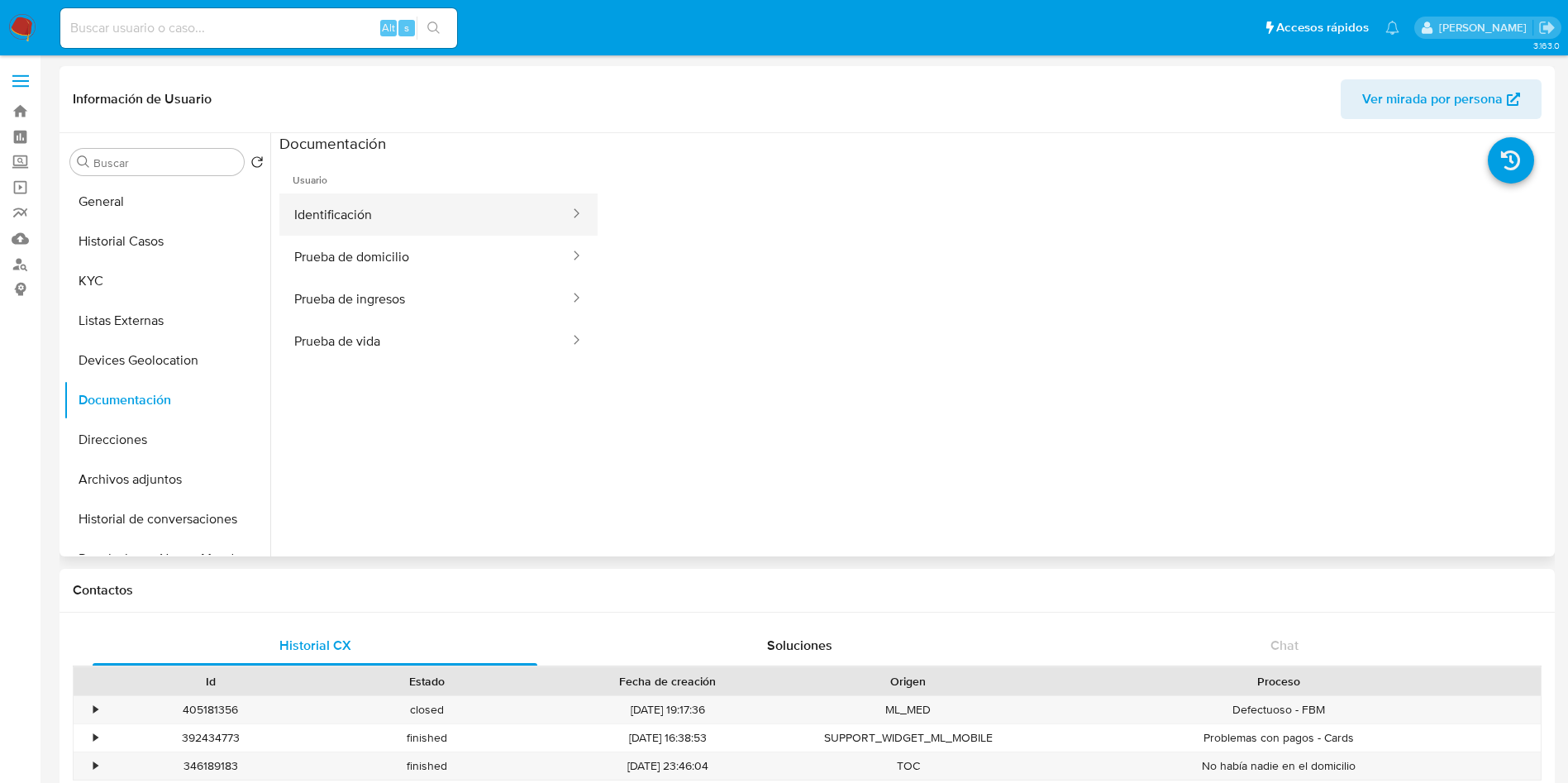
click at [487, 218] on button "Identificación" at bounding box center [425, 215] width 292 height 42
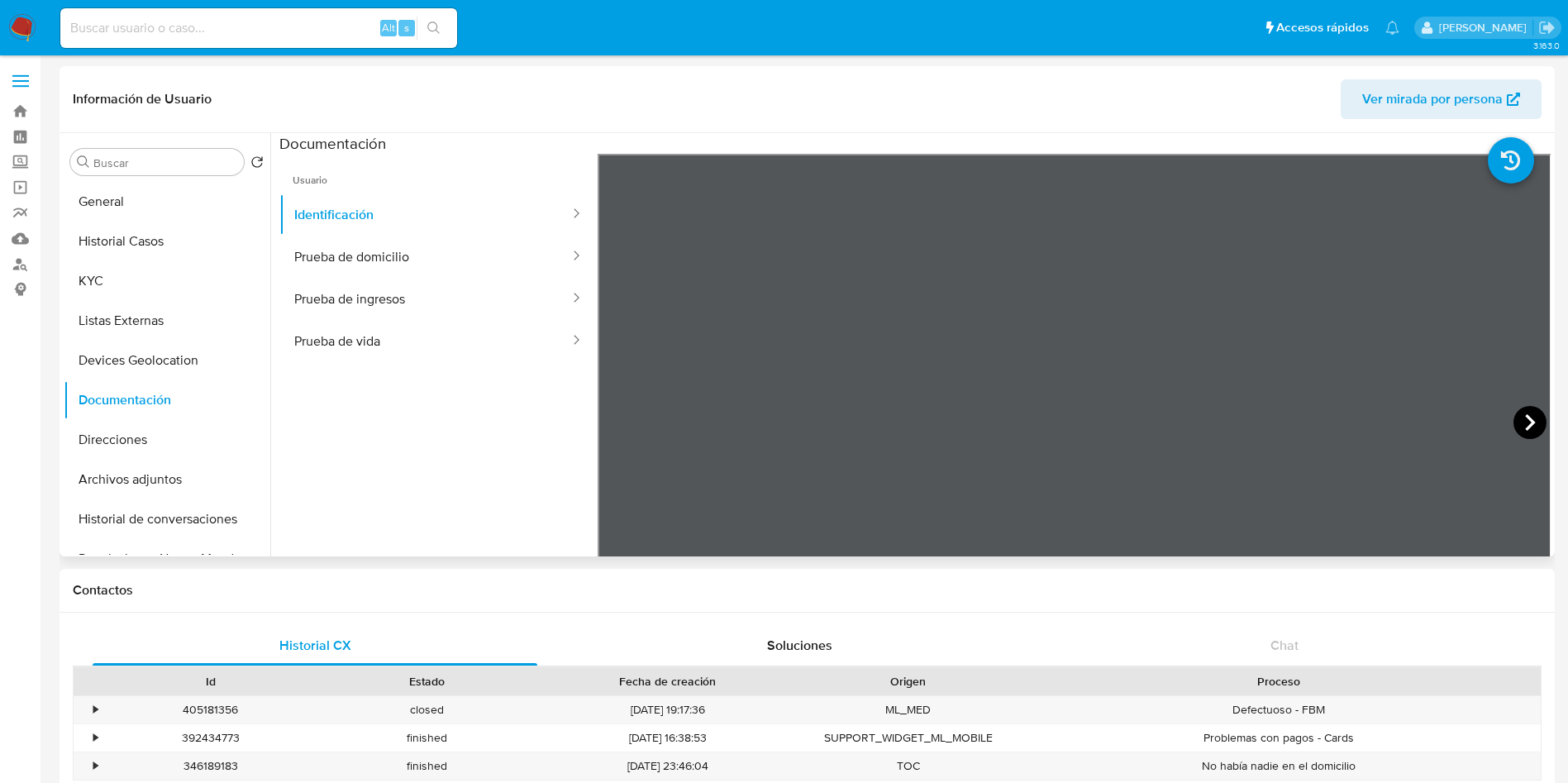
click at [1519, 416] on icon at bounding box center [1530, 423] width 33 height 33
click at [424, 265] on button "Prueba de domicilio" at bounding box center [425, 257] width 292 height 42
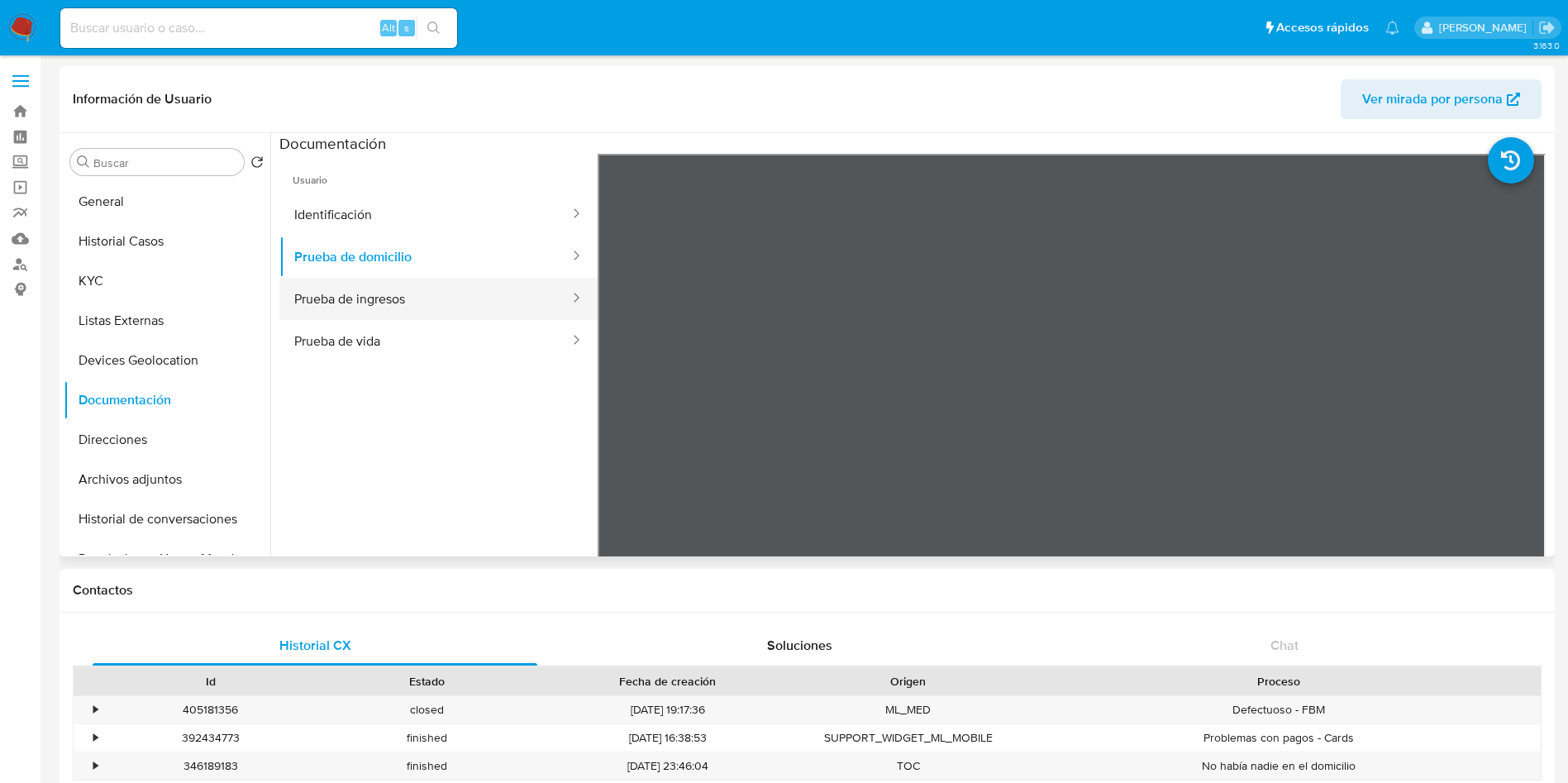
click at [404, 291] on button "Prueba de ingresos" at bounding box center [425, 299] width 292 height 42
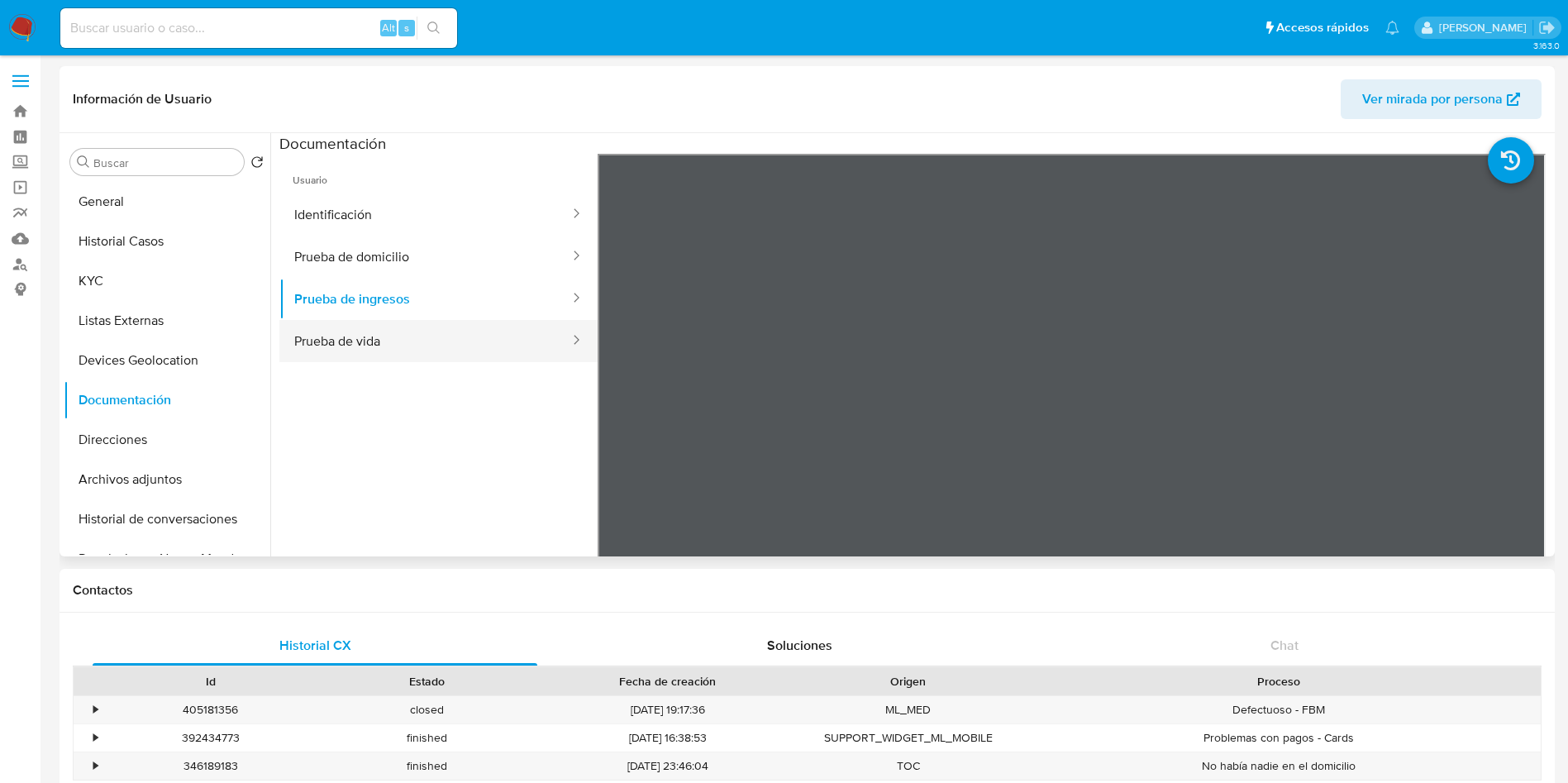
click at [398, 345] on button "Prueba de vida" at bounding box center [425, 341] width 292 height 42
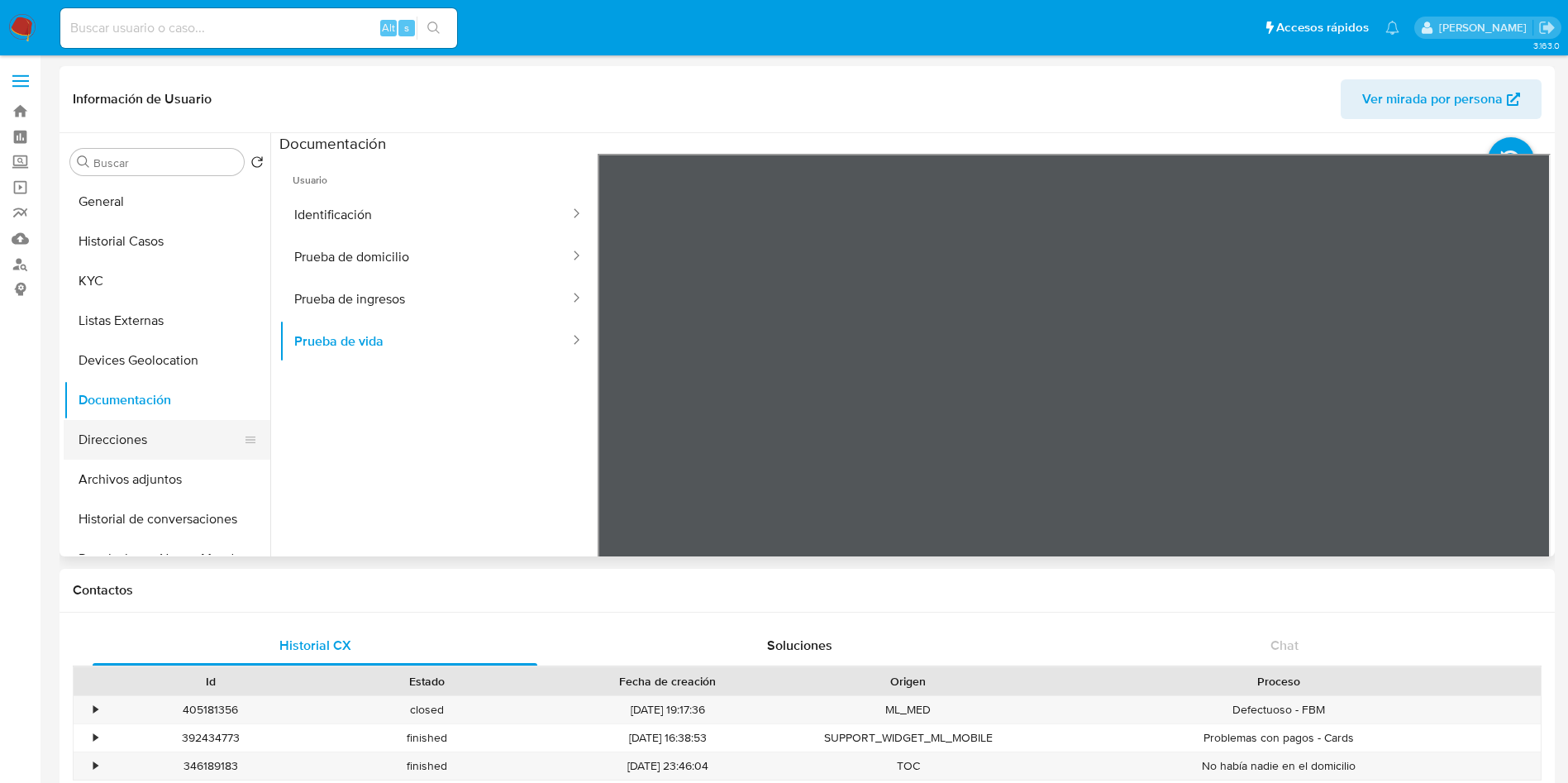
click at [109, 434] on button "Direcciones" at bounding box center [160, 439] width 193 height 40
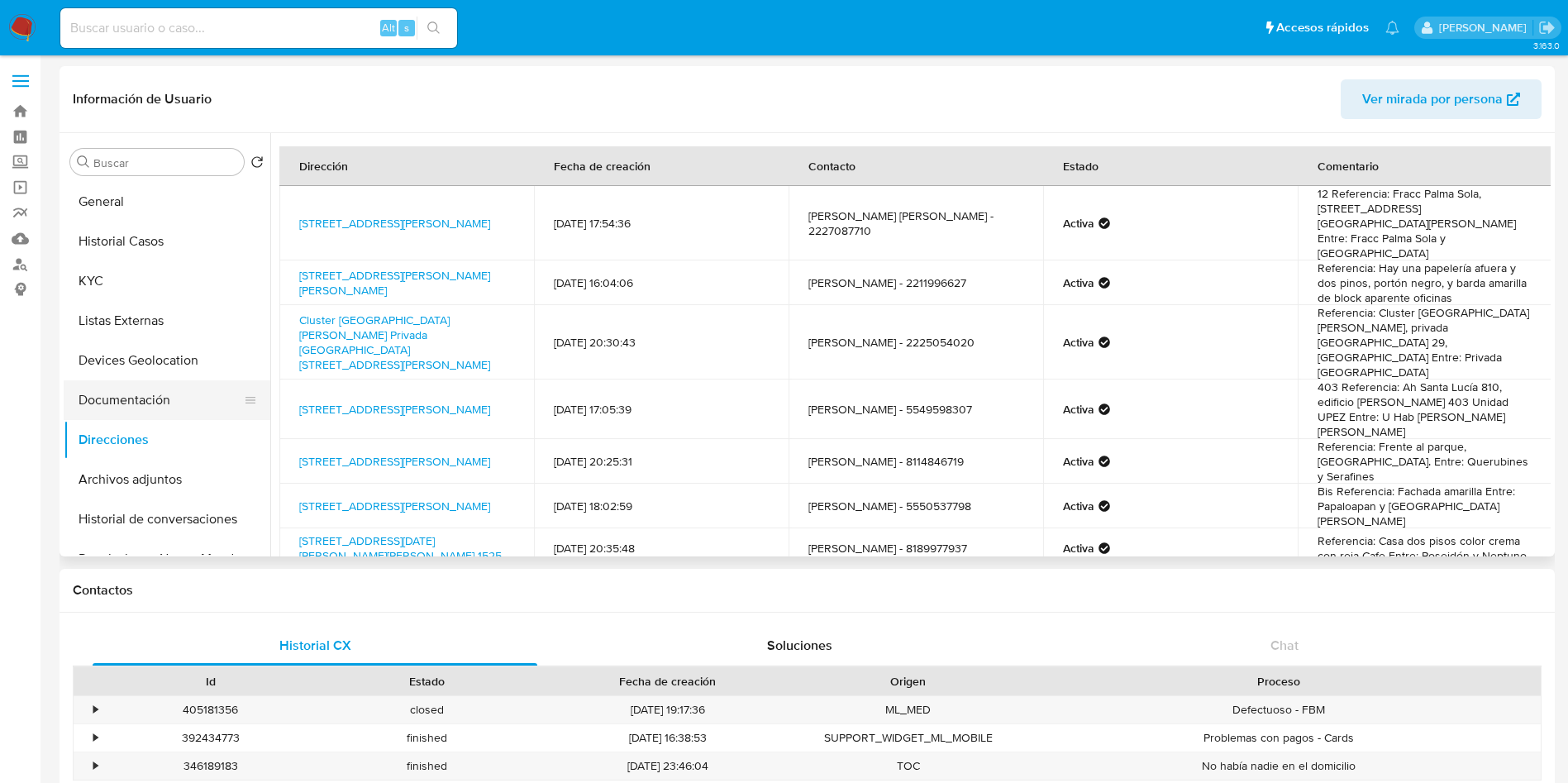
scroll to position [248, 0]
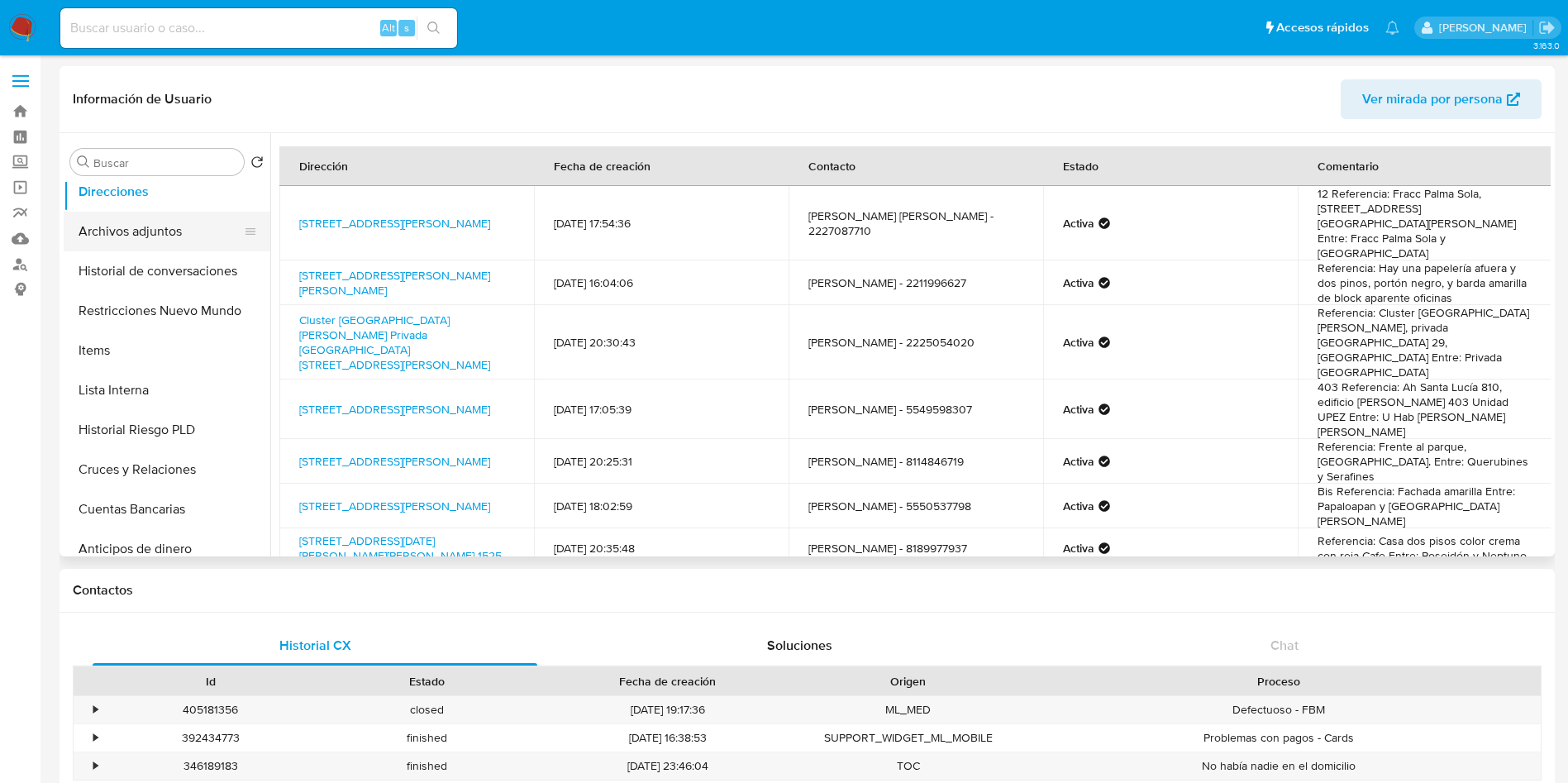
click at [140, 222] on button "Archivos adjuntos" at bounding box center [160, 231] width 193 height 40
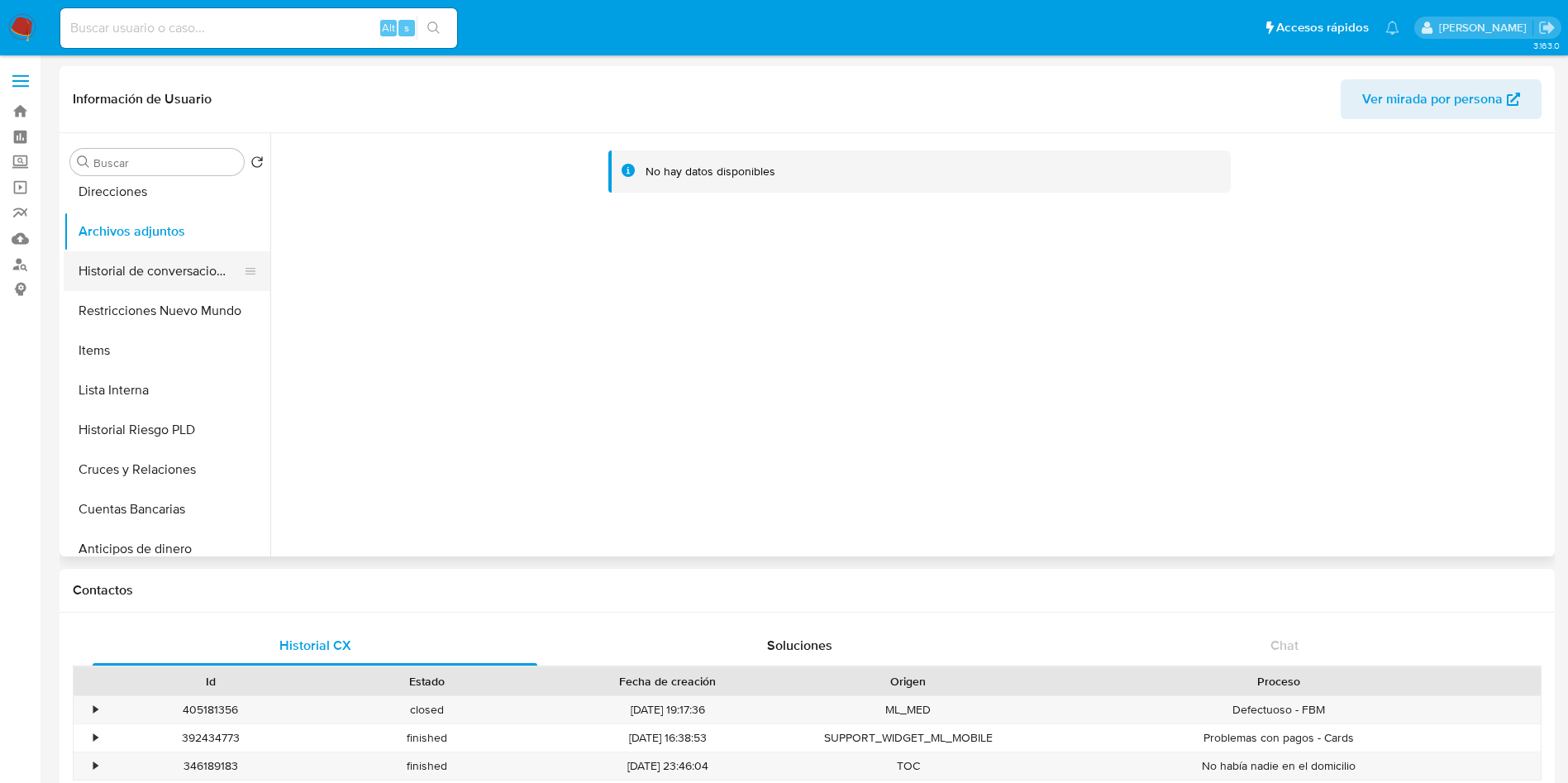
click at [154, 262] on button "Historial de conversaciones" at bounding box center [160, 271] width 193 height 40
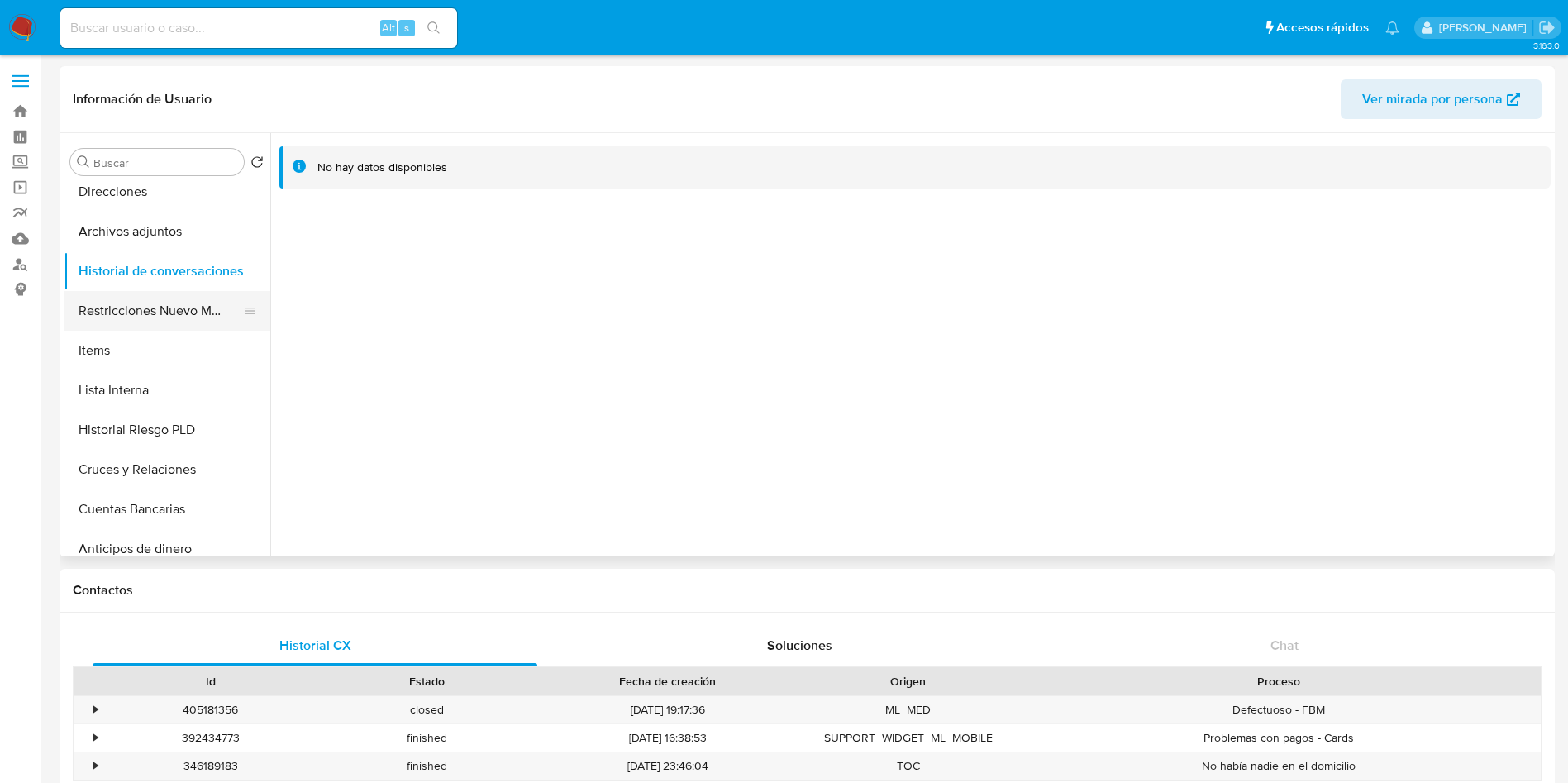
click at [169, 304] on button "Restricciones Nuevo Mundo" at bounding box center [160, 310] width 193 height 40
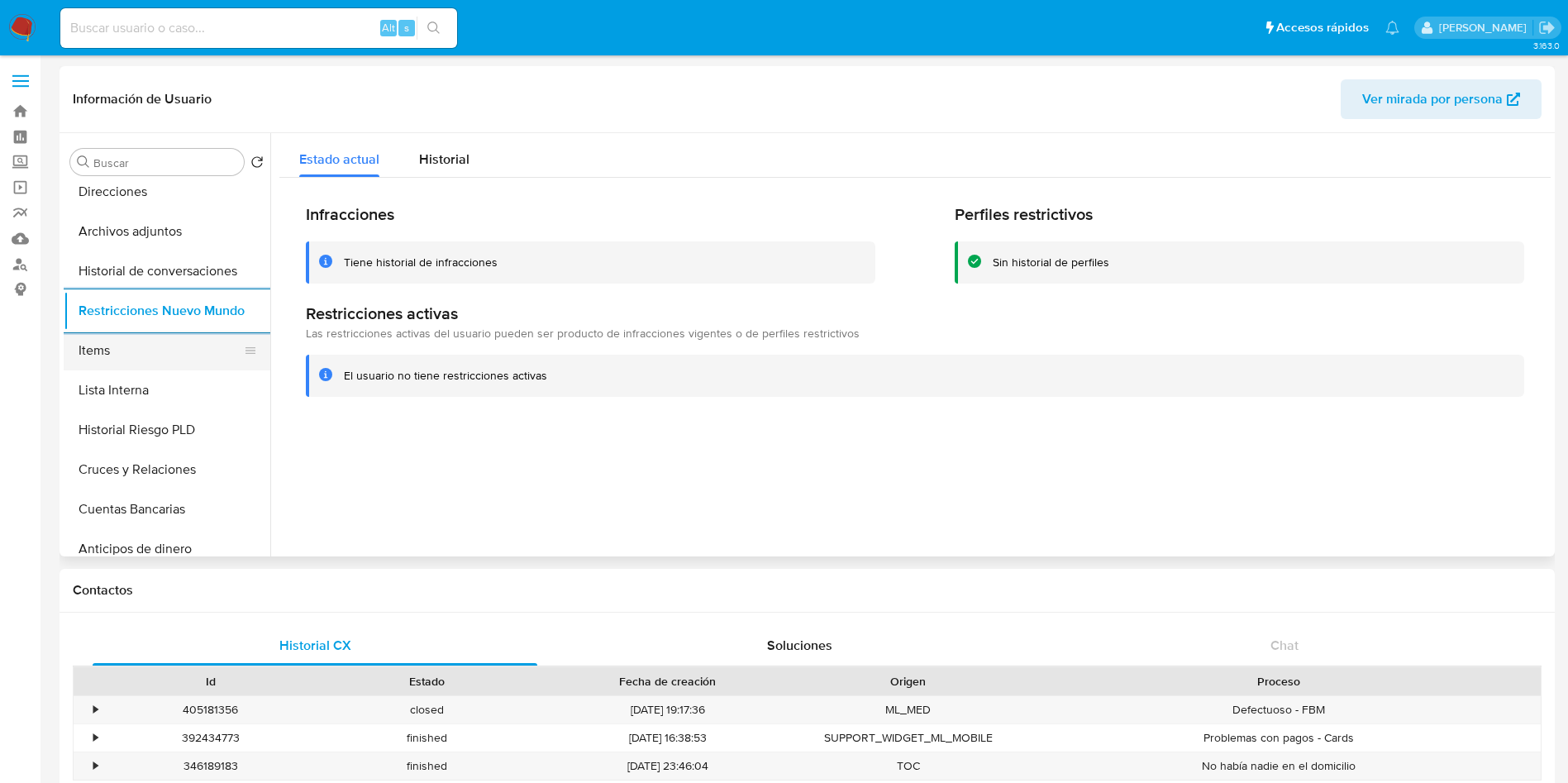
click at [118, 356] on button "Items" at bounding box center [160, 350] width 193 height 40
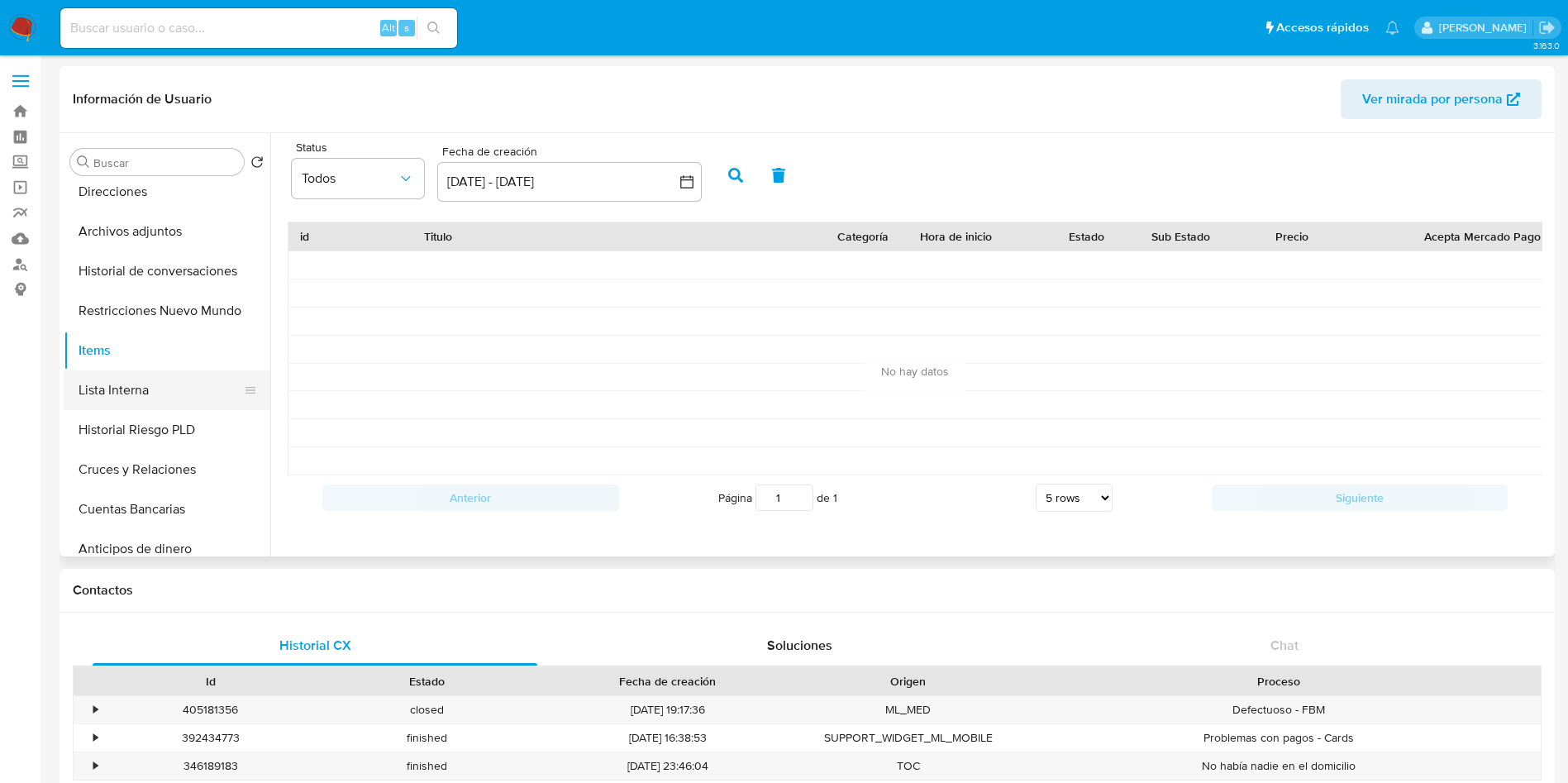
click at [169, 404] on button "Lista Interna" at bounding box center [160, 390] width 193 height 40
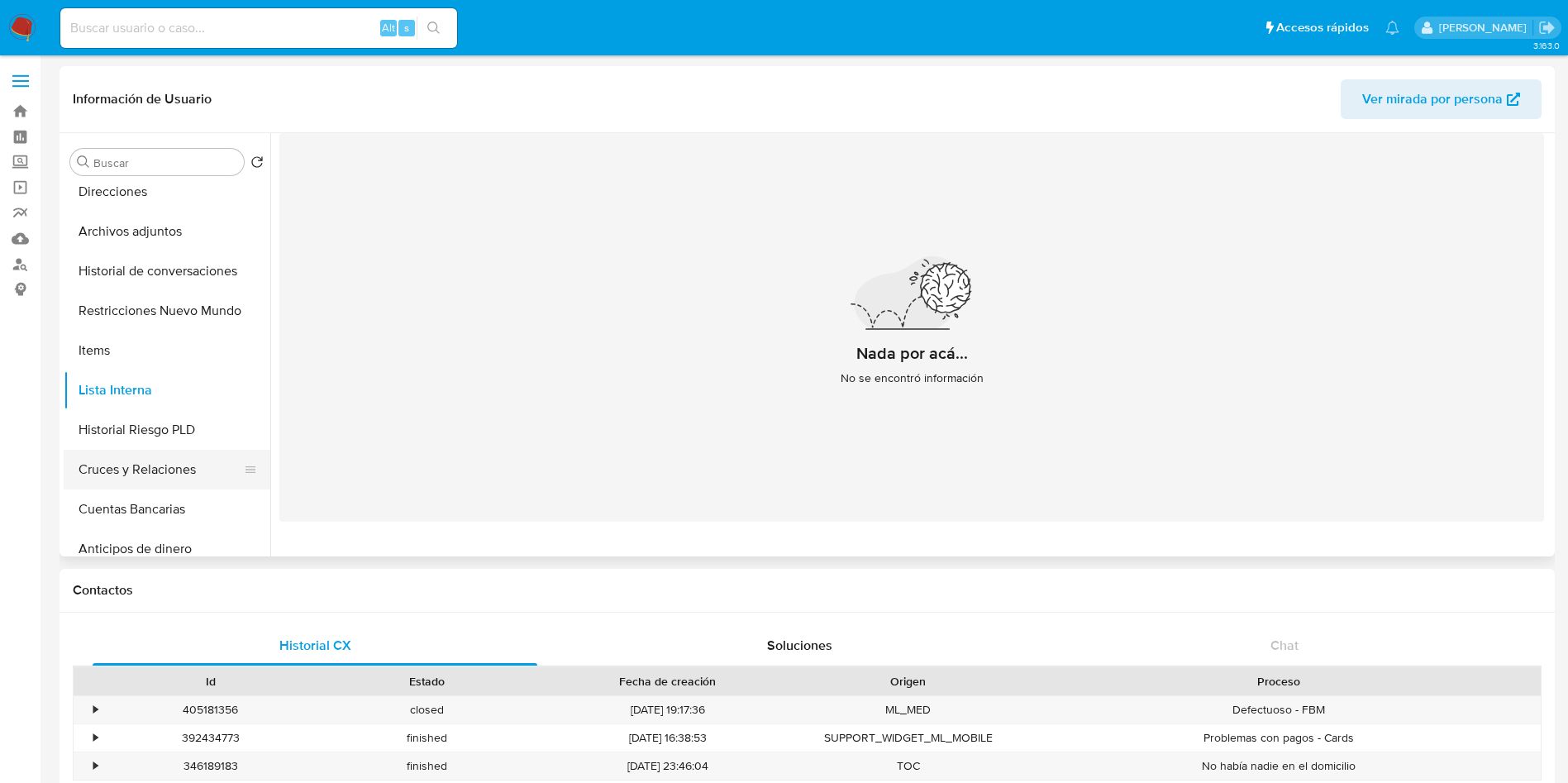
click at [135, 468] on button "Cruces y Relaciones" at bounding box center [160, 469] width 193 height 40
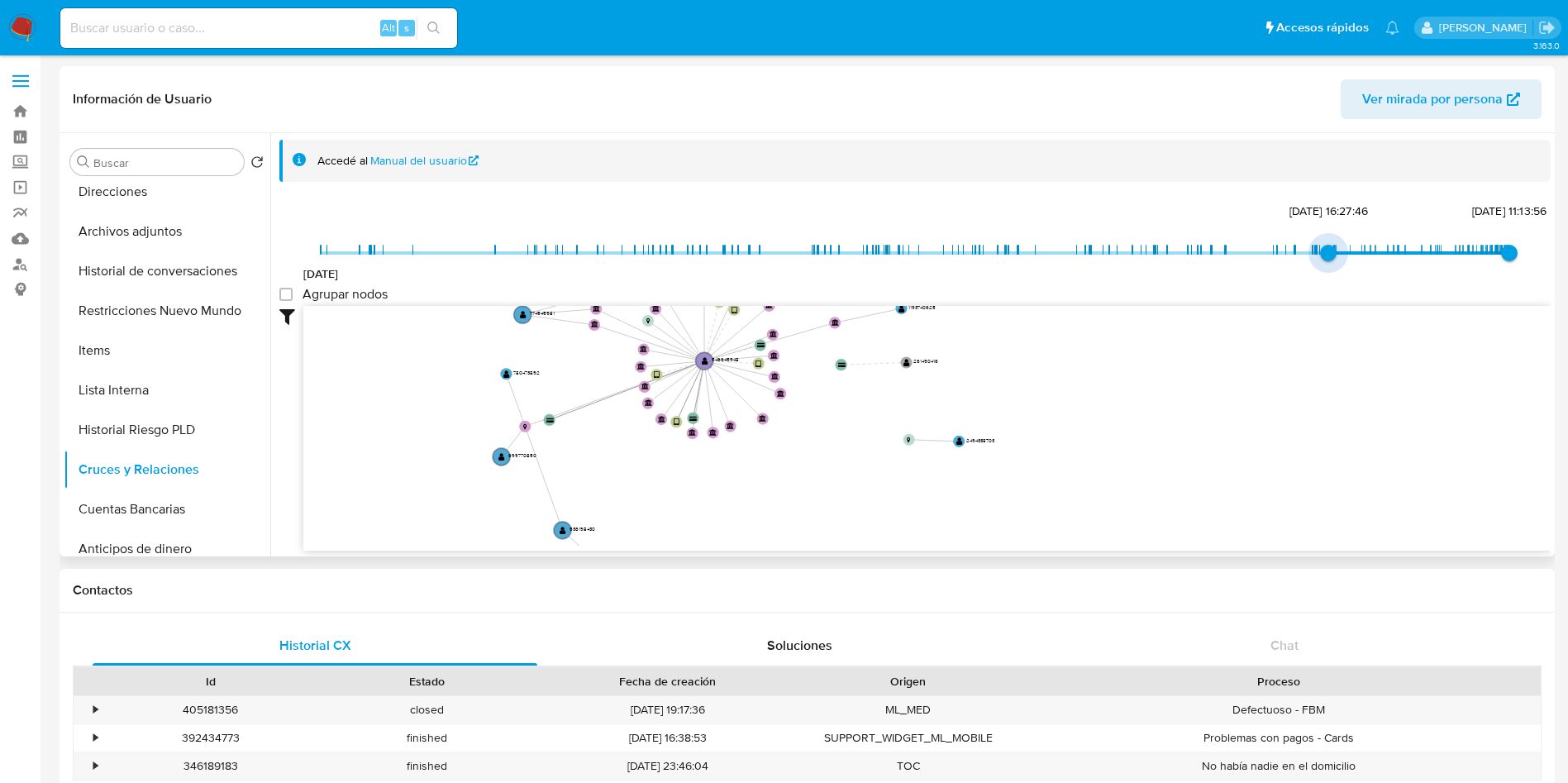
type input "1739654061000"
drag, startPoint x: 325, startPoint y: 250, endPoint x: 1336, endPoint y: 262, distance: 1011.1
click at [1336, 262] on span "[DATE] 15:14:21" at bounding box center [1336, 253] width 17 height 17
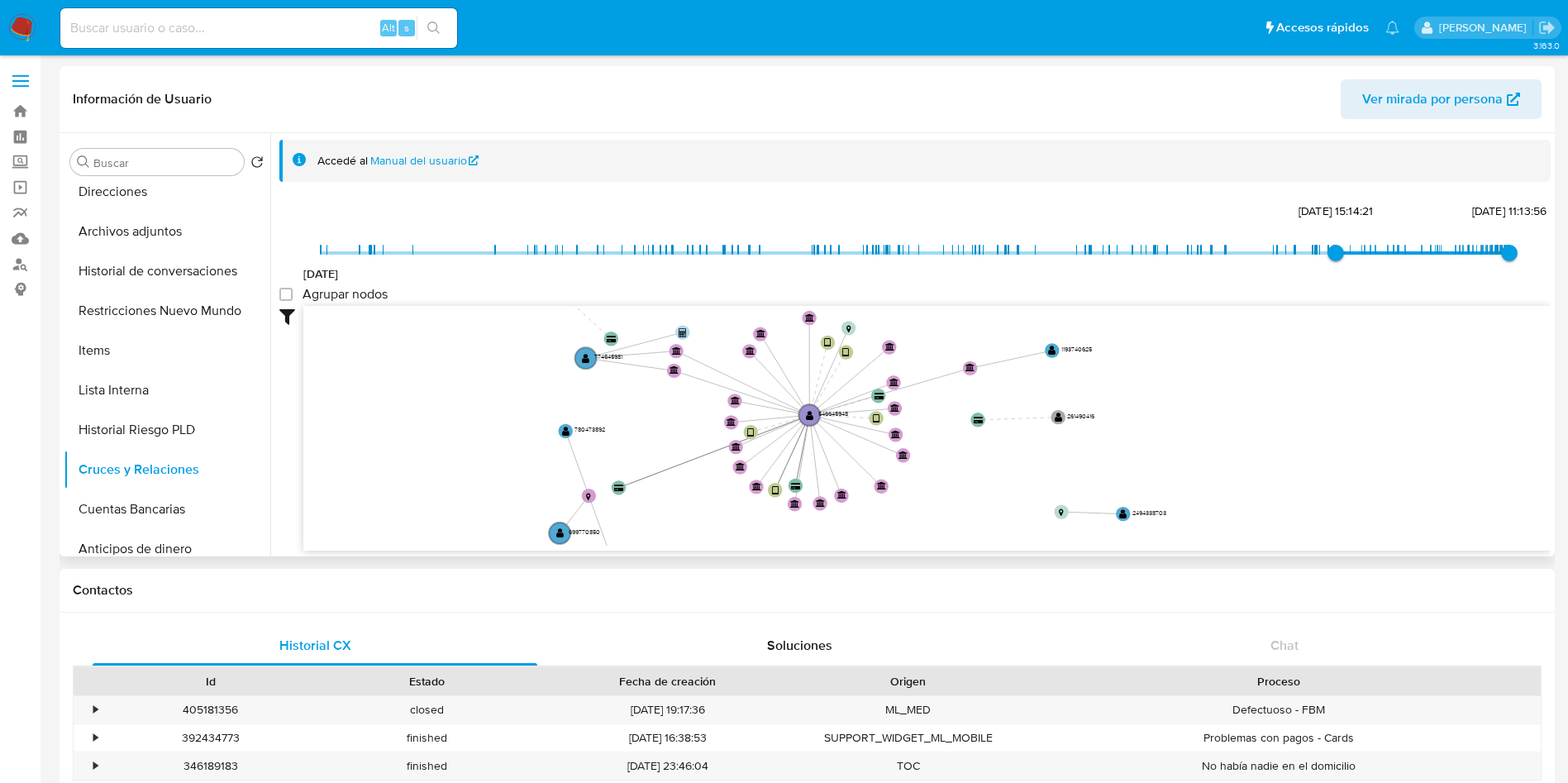
drag, startPoint x: 761, startPoint y: 362, endPoint x: 906, endPoint y: 442, distance: 165.6
click at [906, 442] on icon "device-68e53faac4cf8e164a5ef068  device-64b9a64f30f0bf9bbfe9569d  device-6484…" at bounding box center [927, 426] width 1247 height 240
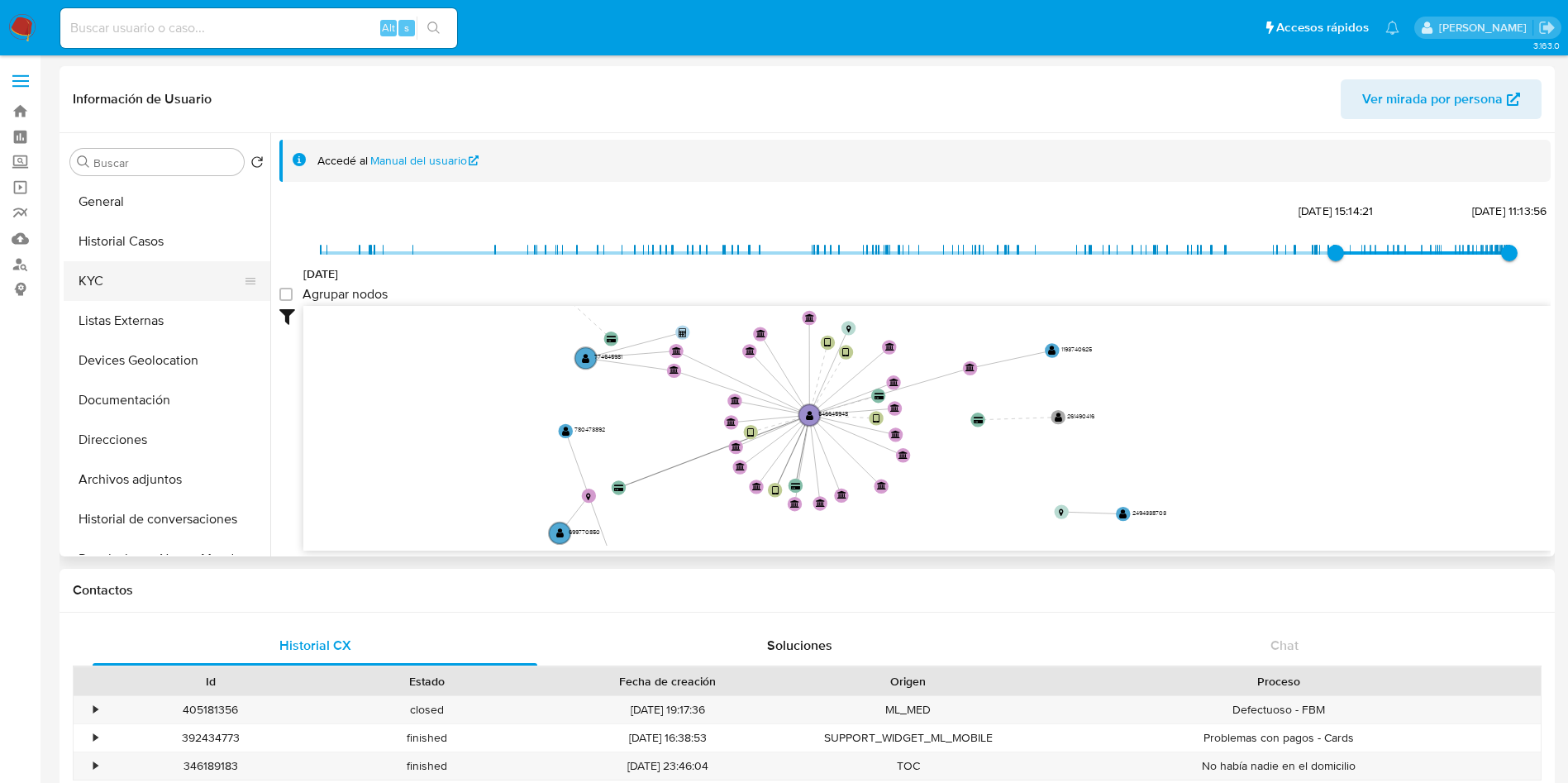
click at [149, 269] on button "KYC" at bounding box center [160, 281] width 193 height 40
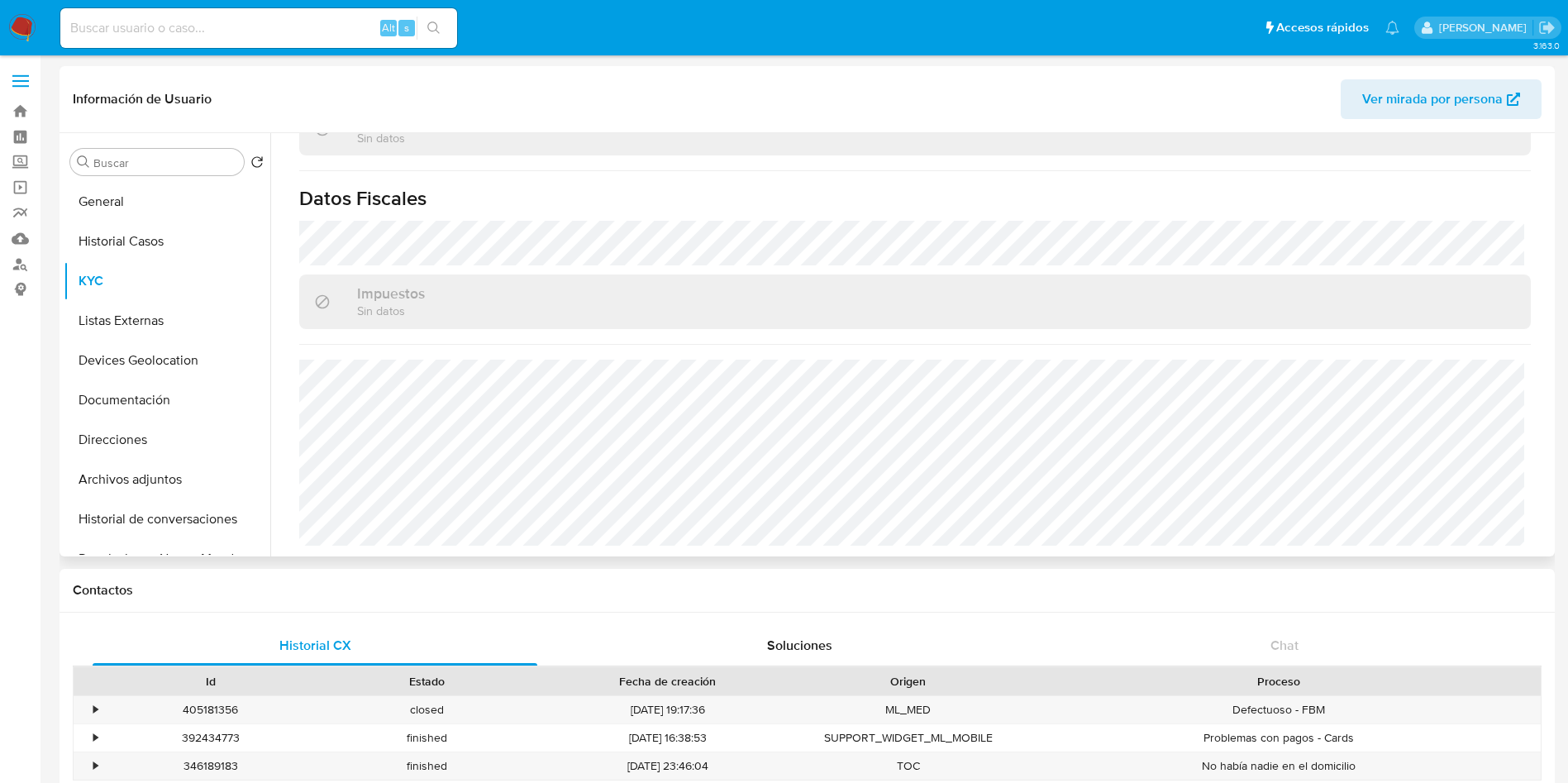
scroll to position [1007, 0]
